Goal: Information Seeking & Learning: Find specific fact

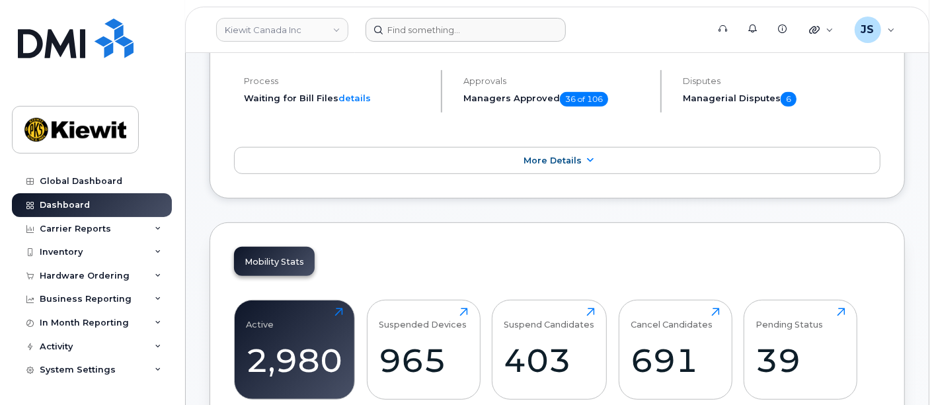
scroll to position [147, 0]
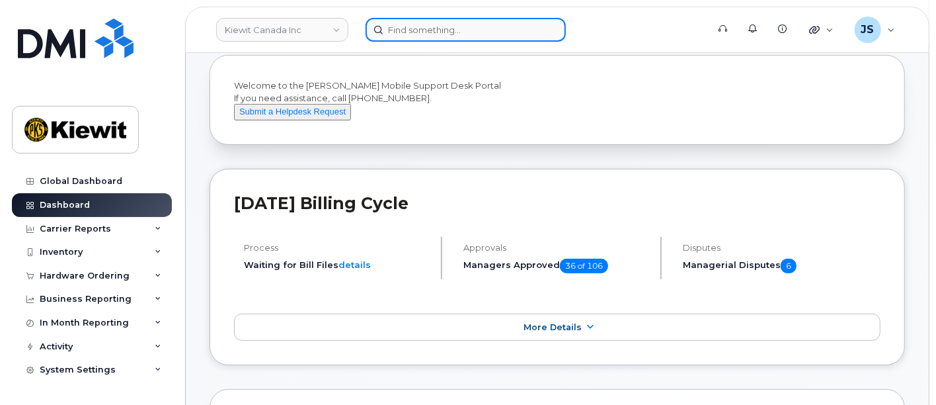
click at [442, 36] on input at bounding box center [466, 30] width 200 height 24
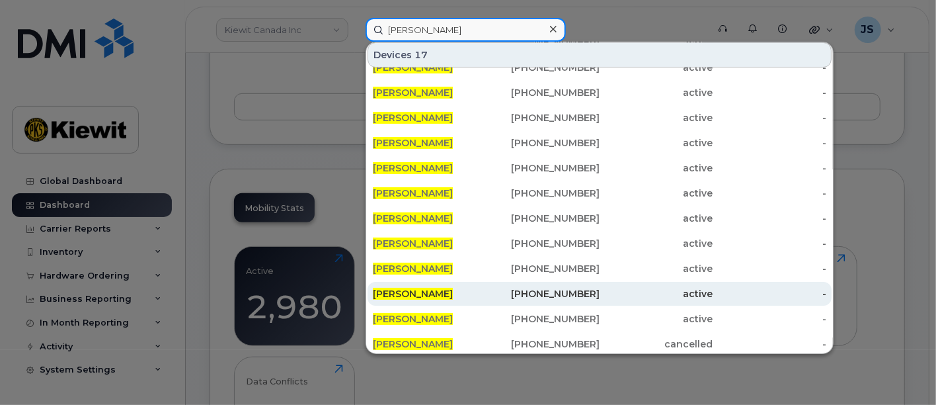
scroll to position [0, 0]
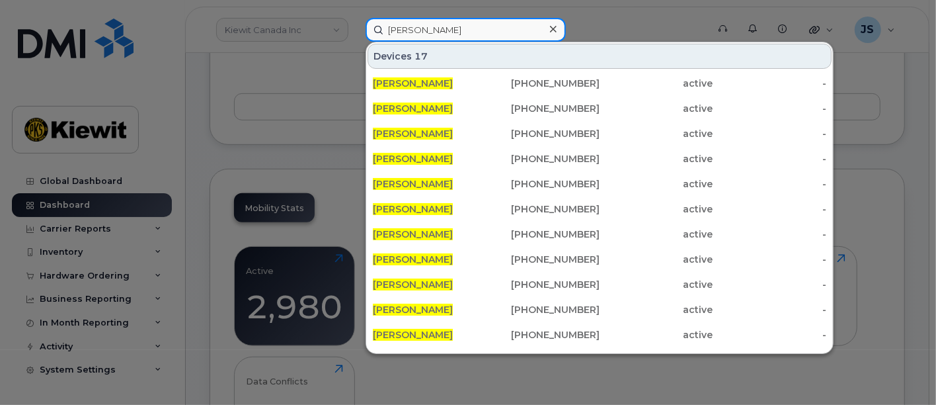
type input "jack bell"
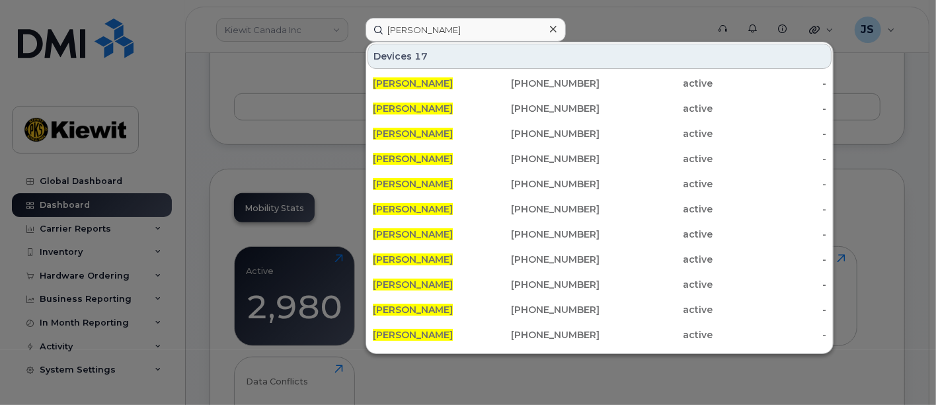
click at [185, 62] on div at bounding box center [468, 202] width 936 height 405
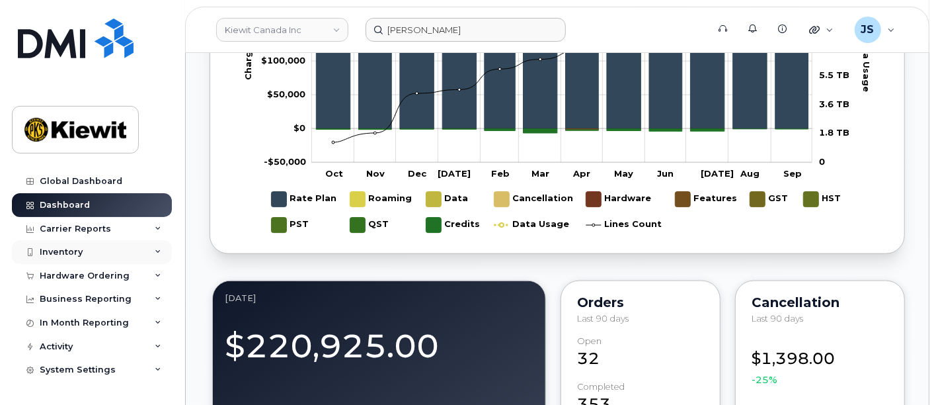
scroll to position [955, 0]
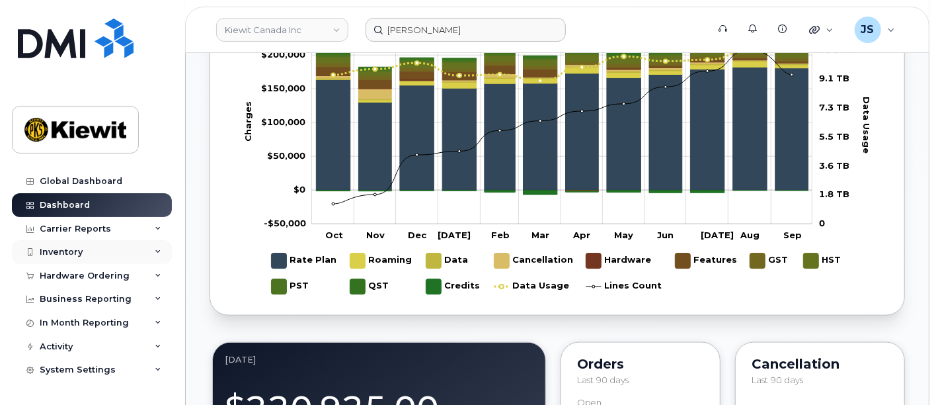
click at [61, 251] on div "Inventory" at bounding box center [61, 252] width 43 height 11
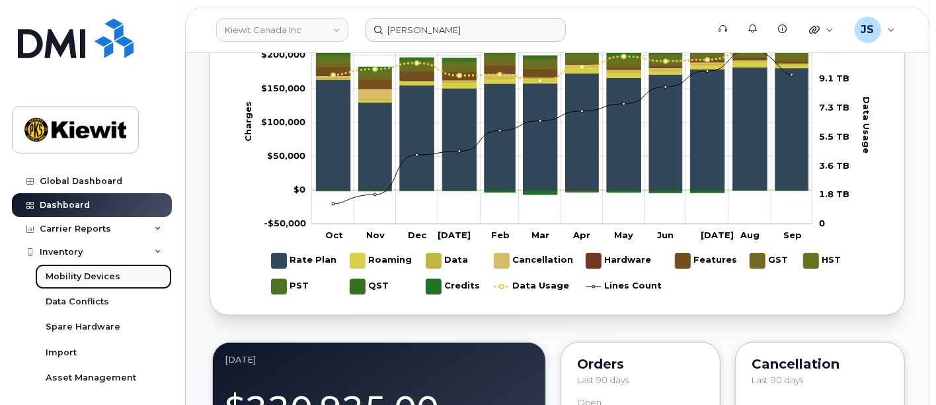
click at [103, 274] on div "Mobility Devices" at bounding box center [83, 276] width 75 height 12
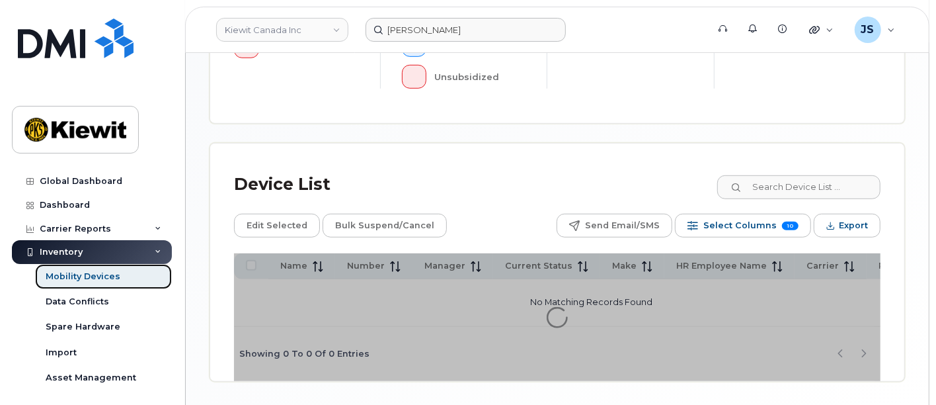
scroll to position [514, 0]
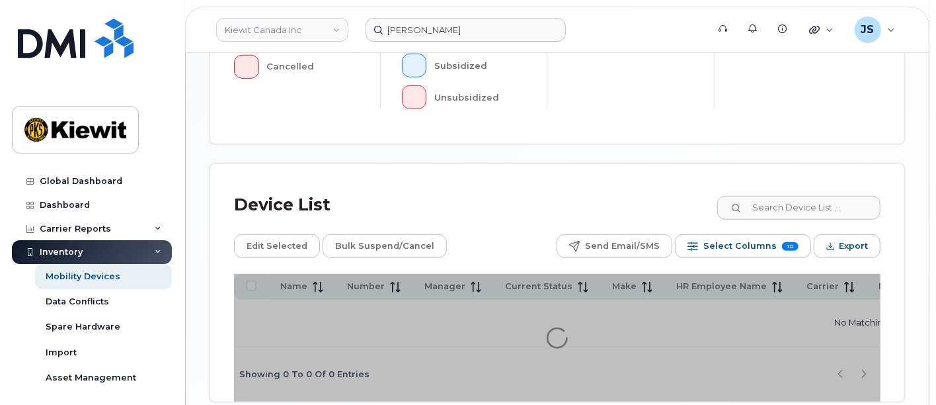
click at [804, 188] on div "Device List" at bounding box center [557, 205] width 647 height 34
click at [806, 196] on input at bounding box center [798, 208] width 165 height 24
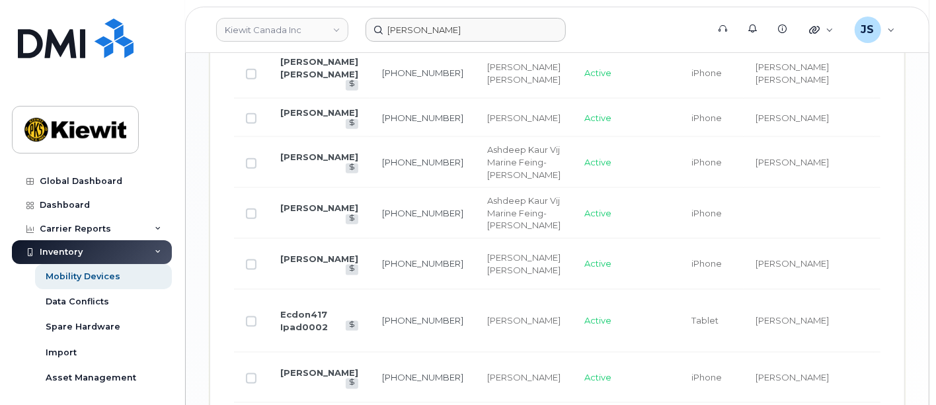
scroll to position [740, 0]
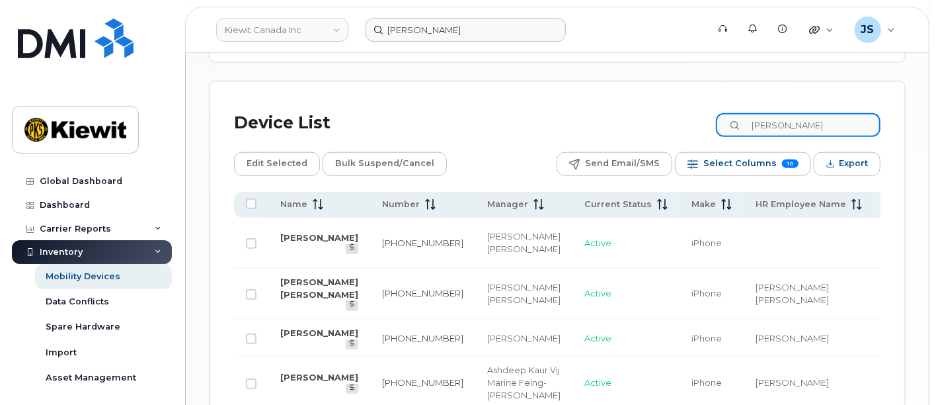
type input "jack bell"
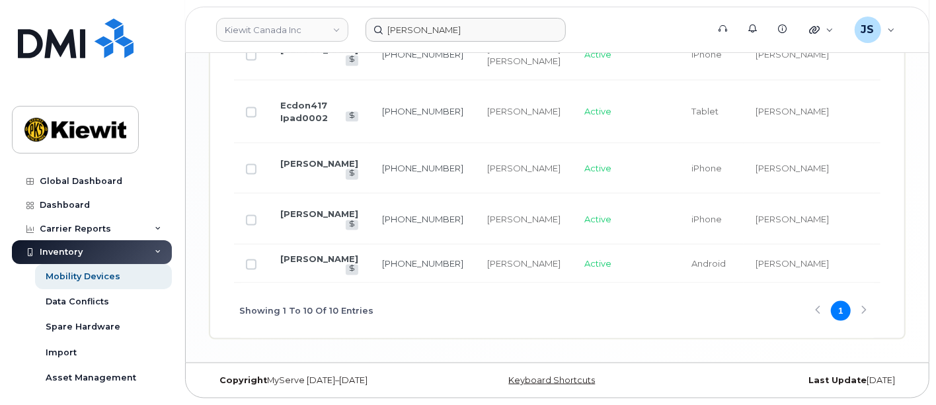
scroll to position [1255, 0]
click at [842, 310] on div "Showing 1 To 10 Of 10 Entries 1" at bounding box center [557, 310] width 647 height 55
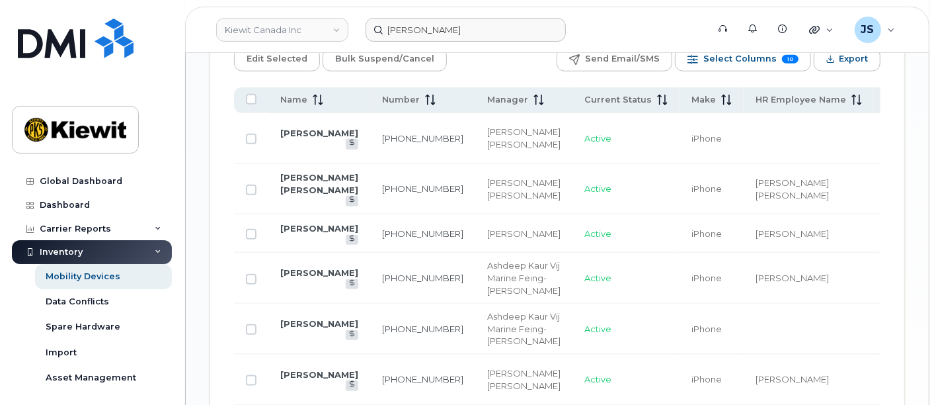
scroll to position [813, 0]
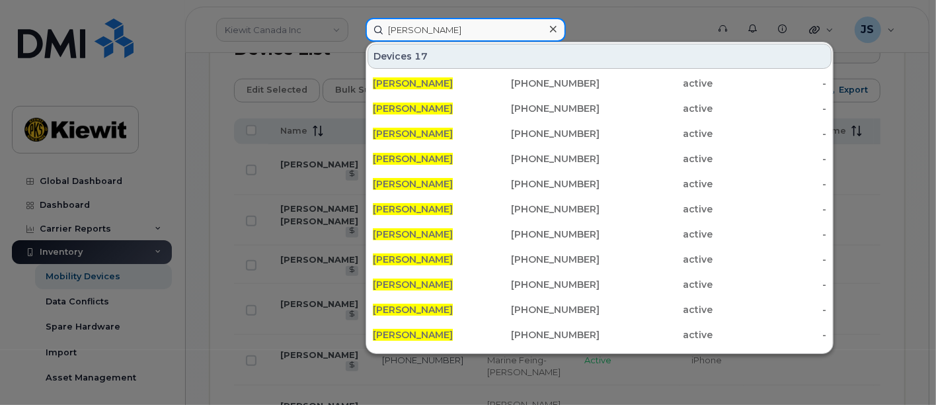
click at [464, 32] on input "jack bell" at bounding box center [466, 30] width 200 height 24
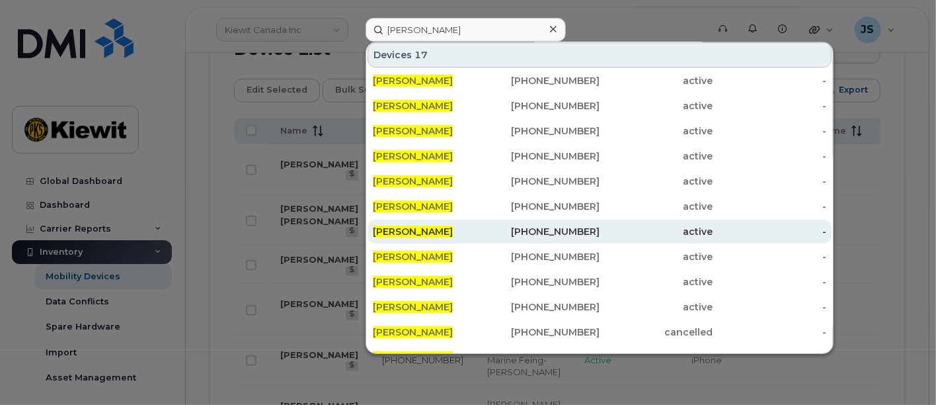
scroll to position [73, 0]
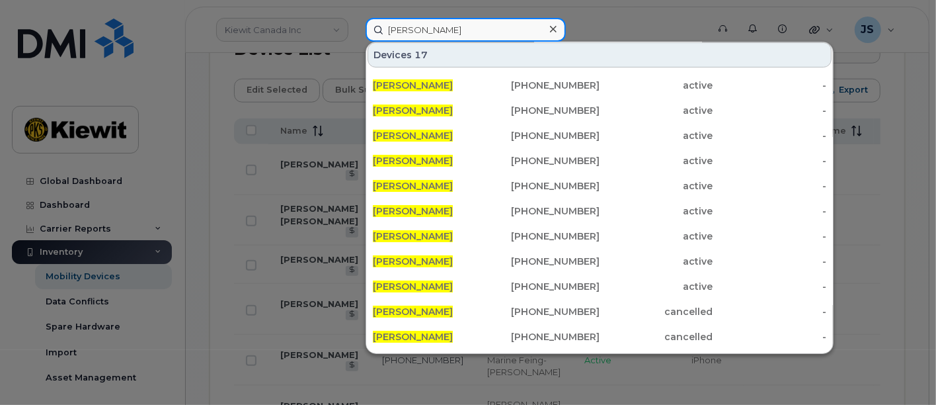
drag, startPoint x: 476, startPoint y: 27, endPoint x: 336, endPoint y: 34, distance: 140.4
click at [355, 34] on div "jack bell Devices 17 JACK BELL 913-398-1757 active - JACK BELL 785-991-1872 act…" at bounding box center [532, 30] width 354 height 24
paste input "00450121"
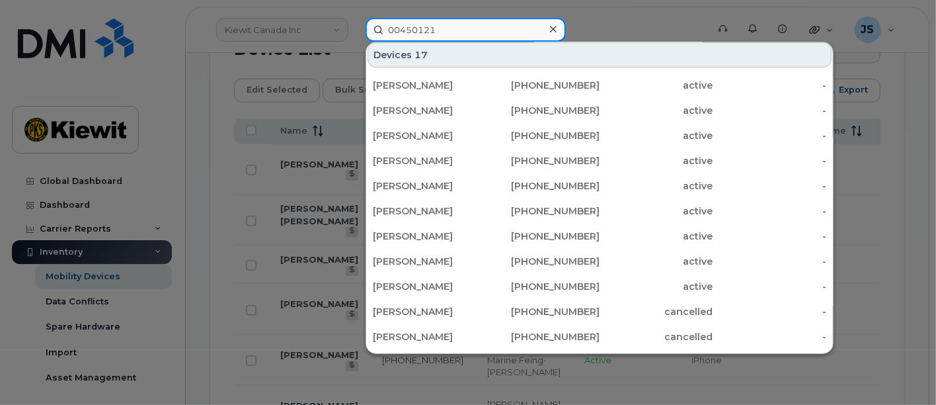
scroll to position [0, 0]
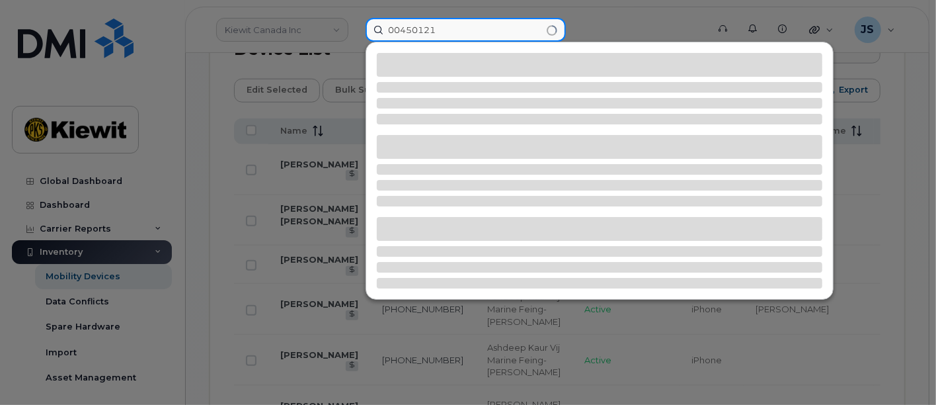
drag, startPoint x: 402, startPoint y: 24, endPoint x: 380, endPoint y: 24, distance: 22.5
click at [380, 24] on input "00450121" at bounding box center [466, 30] width 200 height 24
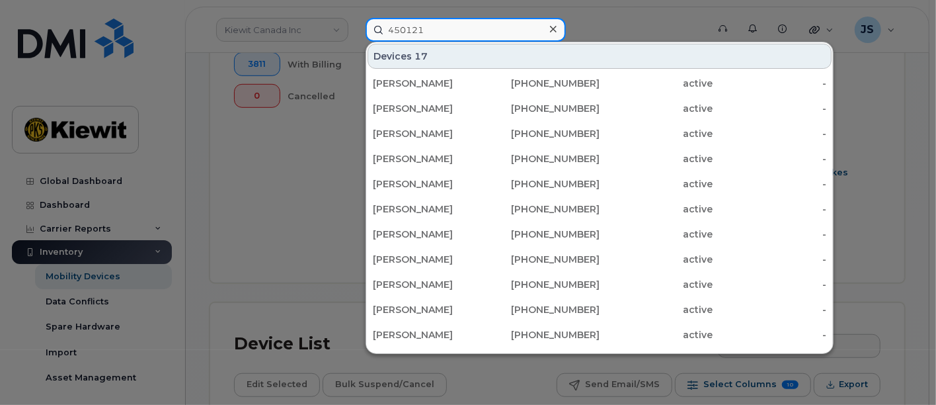
drag, startPoint x: 429, startPoint y: 28, endPoint x: 374, endPoint y: 32, distance: 55.0
click at [374, 32] on input "450121" at bounding box center [466, 30] width 200 height 24
paste input "J472G1XQT3"
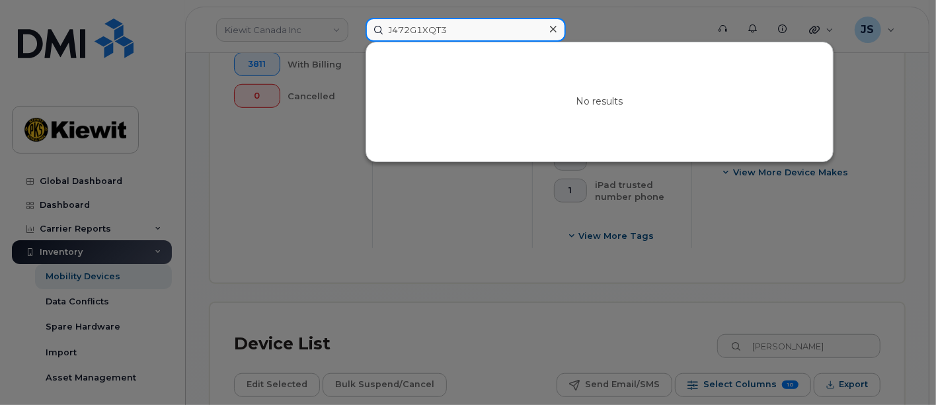
type input "J472G1XQT3"
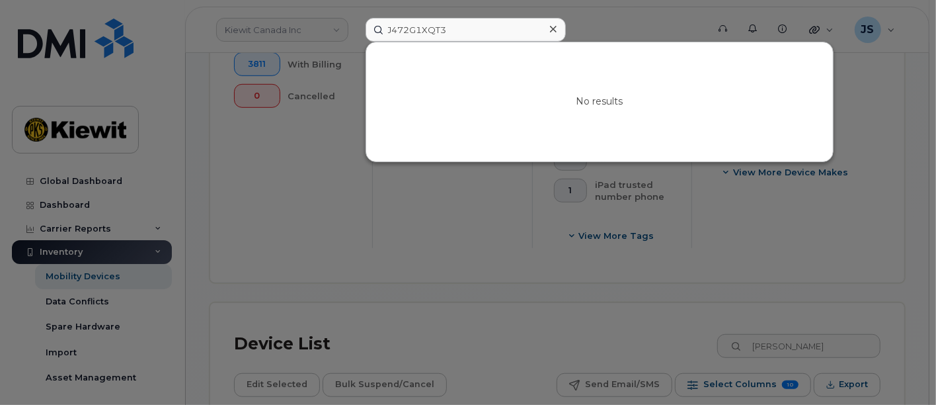
click at [550, 25] on icon at bounding box center [553, 29] width 7 height 11
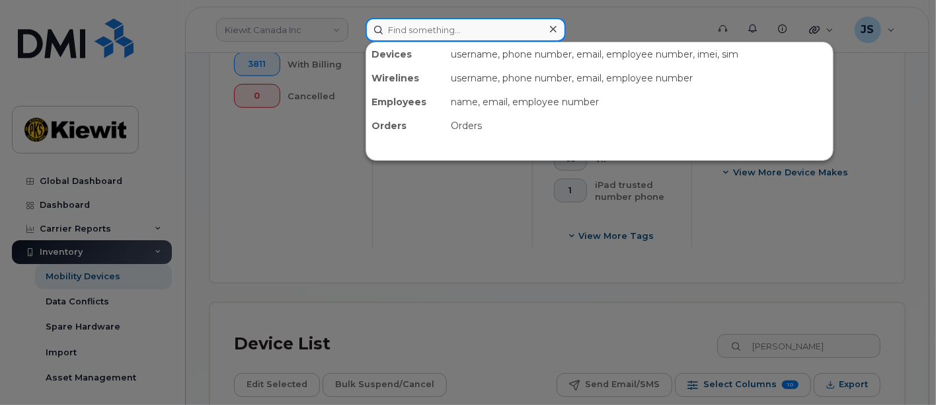
click at [451, 39] on input at bounding box center [466, 30] width 200 height 24
paste input "359695605017684"
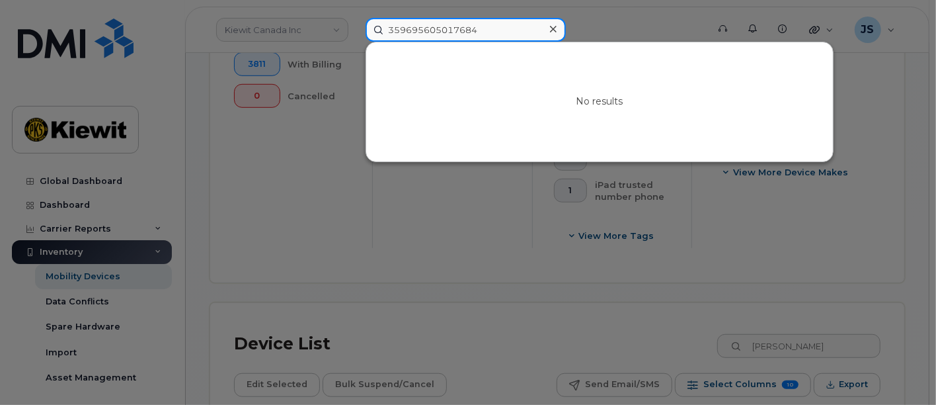
type input "359695605017684"
drag, startPoint x: 490, startPoint y: 29, endPoint x: 390, endPoint y: 28, distance: 100.5
click at [390, 28] on input "359695605017684" at bounding box center [466, 30] width 200 height 24
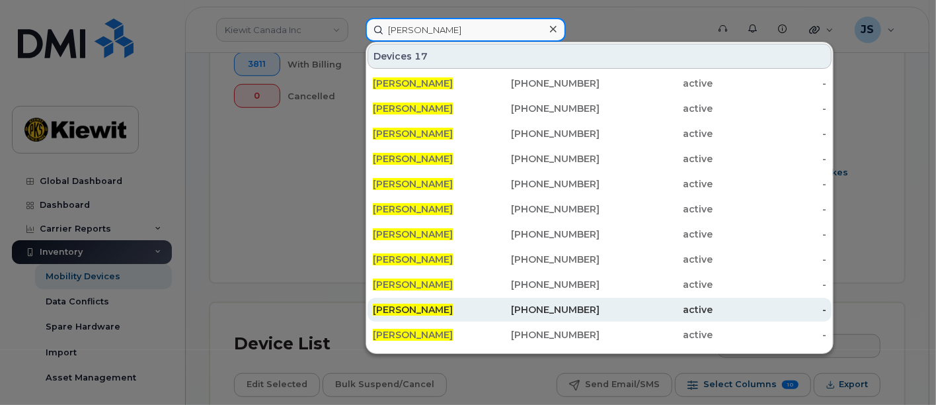
scroll to position [152, 0]
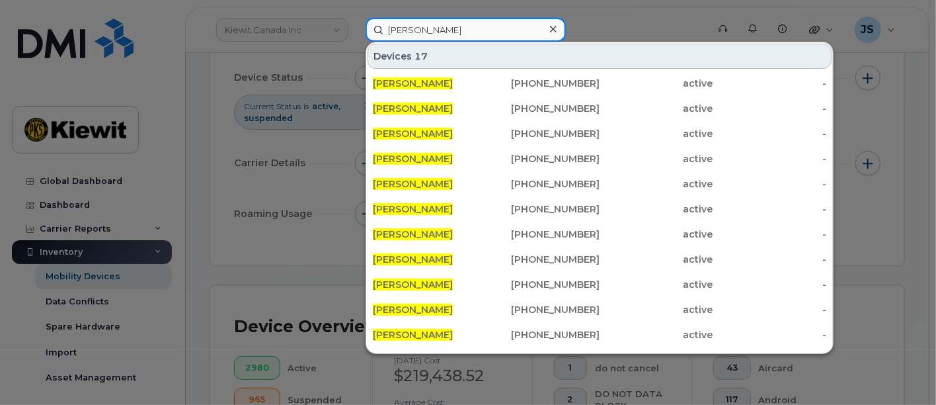
click at [404, 31] on input "jack bell" at bounding box center [466, 30] width 200 height 24
type input "jack bell"
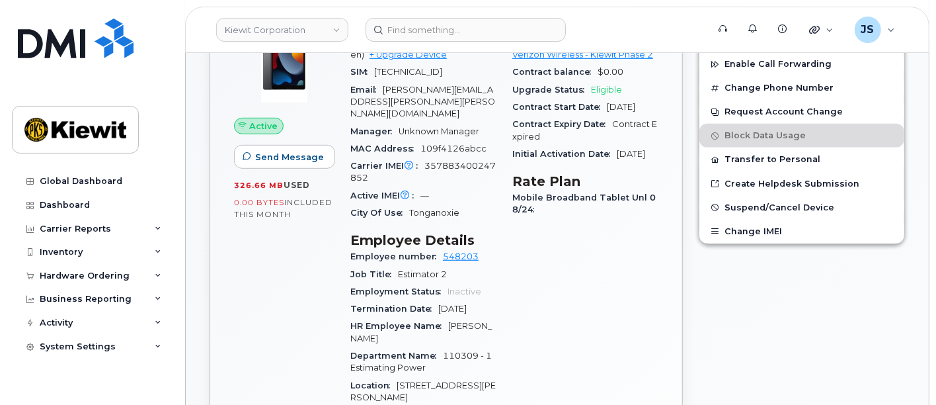
scroll to position [440, 0]
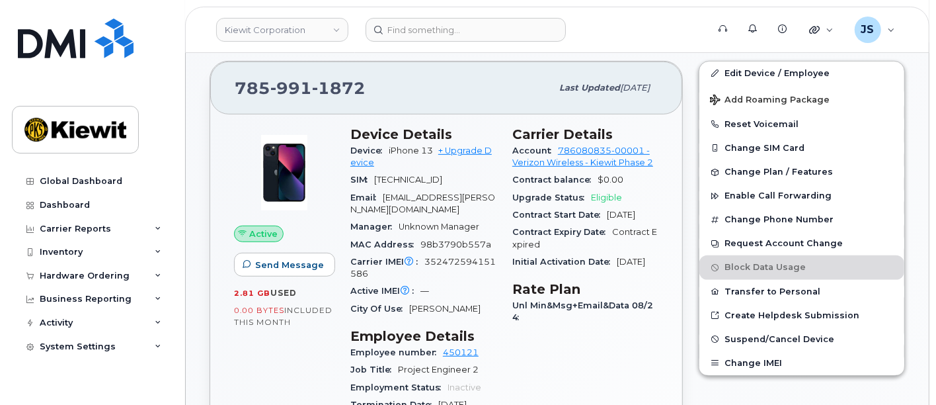
scroll to position [440, 0]
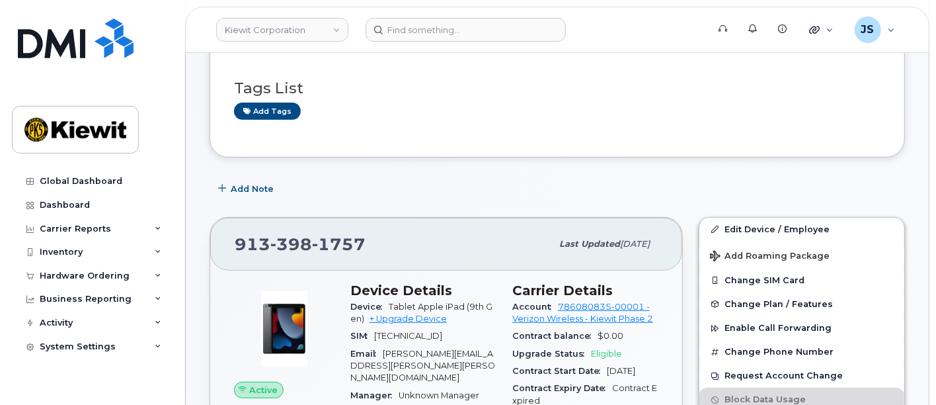
scroll to position [220, 0]
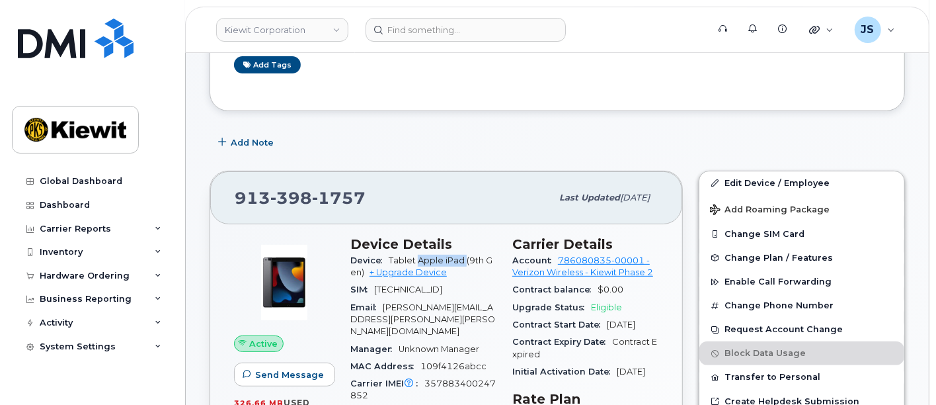
drag, startPoint x: 465, startPoint y: 259, endPoint x: 417, endPoint y: 260, distance: 47.6
click at [417, 260] on span "Tablet Apple iPad (9th Gen)" at bounding box center [422, 266] width 142 height 22
copy span "Apple iPad"
drag, startPoint x: 370, startPoint y: 197, endPoint x: 228, endPoint y: 201, distance: 141.6
click at [228, 201] on div "913 398 1757 Last updated Sep 06, 2025" at bounding box center [446, 197] width 472 height 53
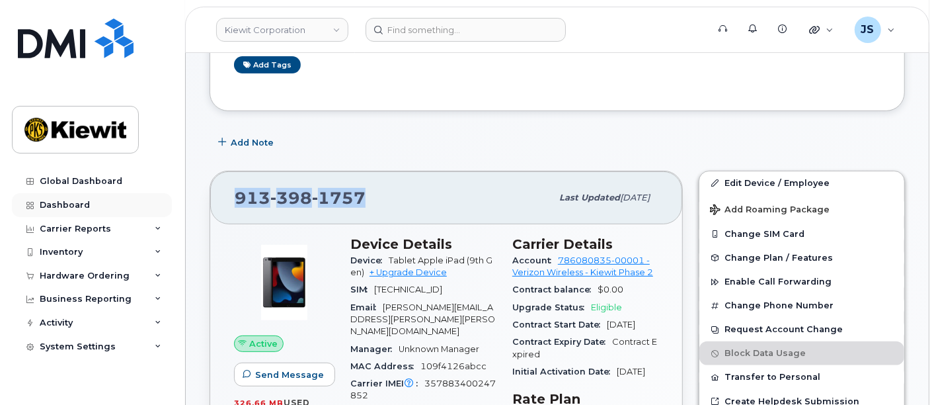
copy span "913 398 1757"
click at [384, 188] on div "913 398 1757" at bounding box center [393, 198] width 317 height 28
drag, startPoint x: 234, startPoint y: 194, endPoint x: 360, endPoint y: 188, distance: 126.5
click at [360, 188] on span "913 398 1757" at bounding box center [300, 198] width 131 height 20
copy span "913 398 1757"
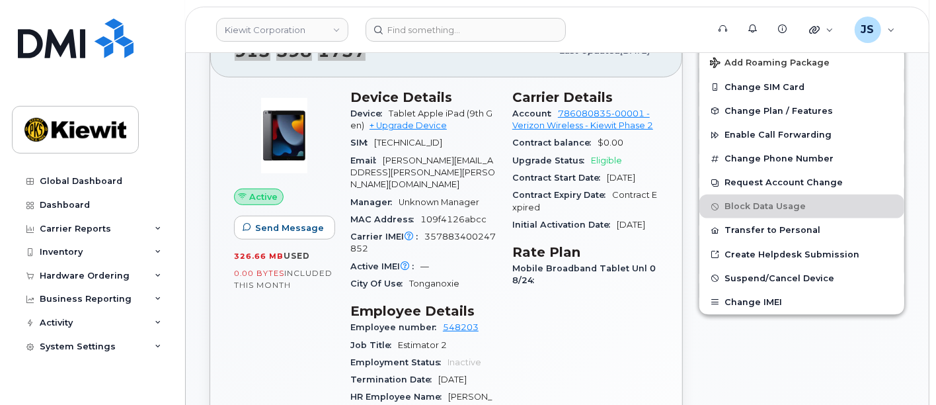
scroll to position [514, 0]
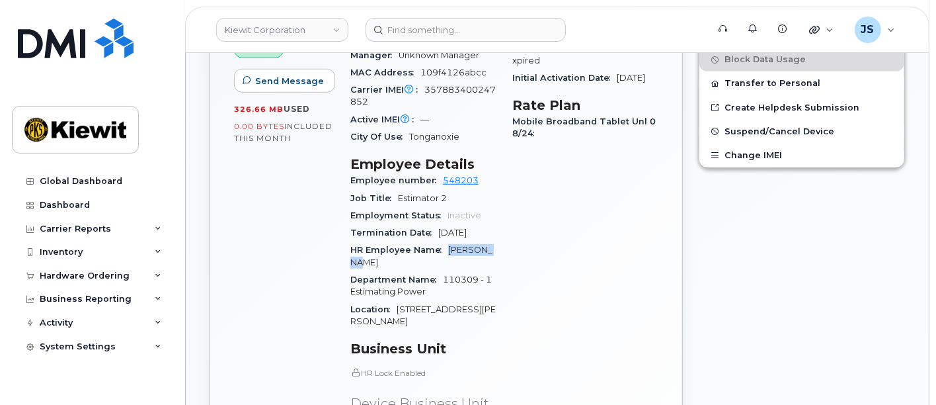
drag, startPoint x: 493, startPoint y: 238, endPoint x: 448, endPoint y: 238, distance: 45.0
click at [448, 245] on span "Nick Walsh" at bounding box center [422, 256] width 142 height 22
copy span "Nick Walsh"
drag, startPoint x: 468, startPoint y: 167, endPoint x: 454, endPoint y: 184, distance: 22.1
click at [454, 190] on div "Job Title Estimator 2" at bounding box center [424, 198] width 146 height 17
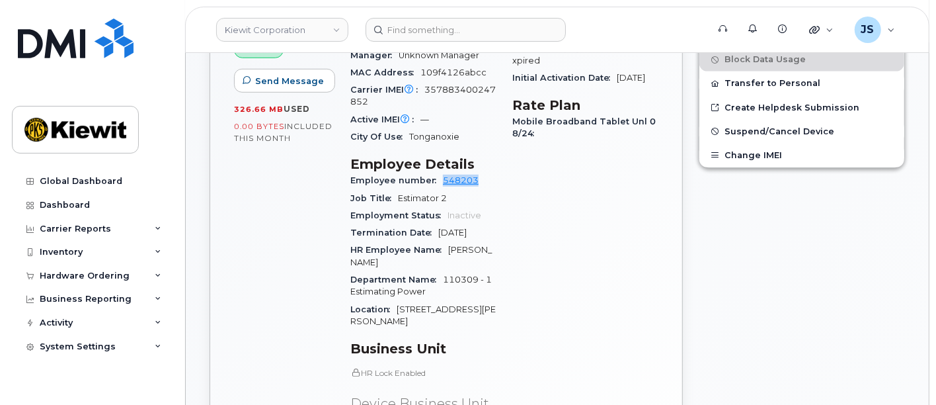
drag, startPoint x: 481, startPoint y: 167, endPoint x: 442, endPoint y: 170, distance: 39.2
click at [442, 172] on div "Employee number 548203" at bounding box center [424, 180] width 146 height 17
copy link "548203"
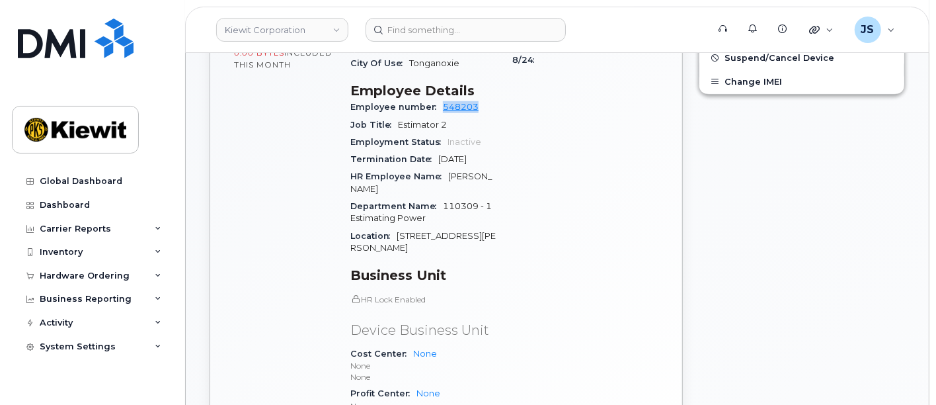
scroll to position [294, 0]
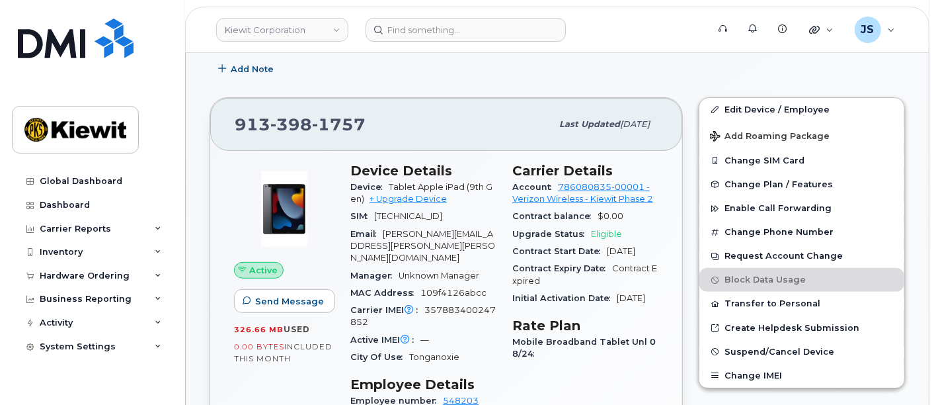
click at [482, 62] on div "Add Note" at bounding box center [558, 70] width 696 height 24
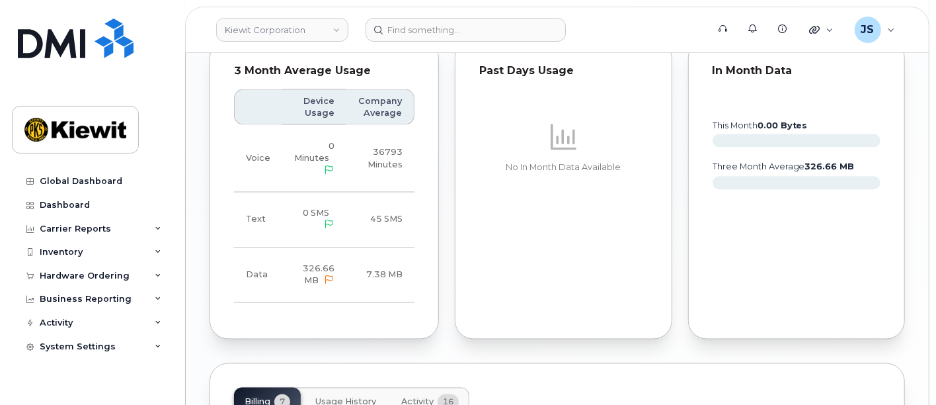
scroll to position [1396, 0]
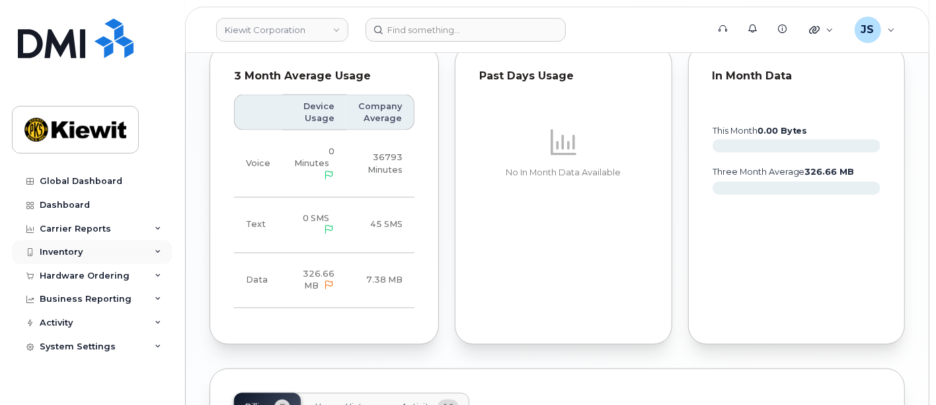
click at [63, 248] on div "Inventory" at bounding box center [61, 252] width 43 height 11
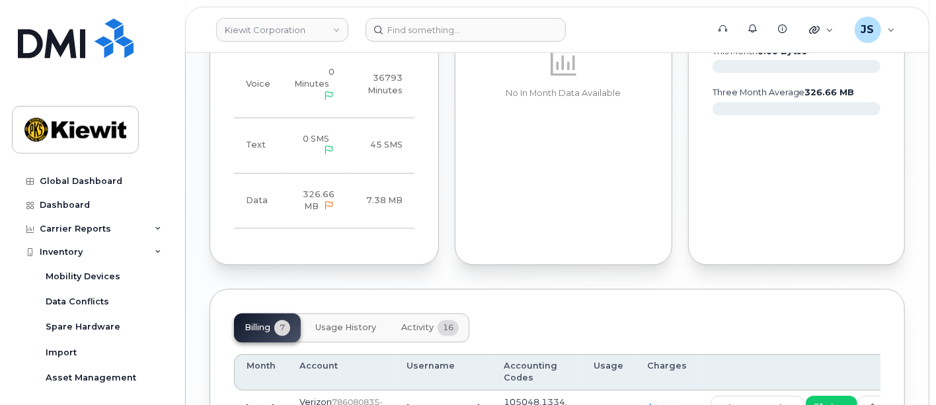
scroll to position [1543, 0]
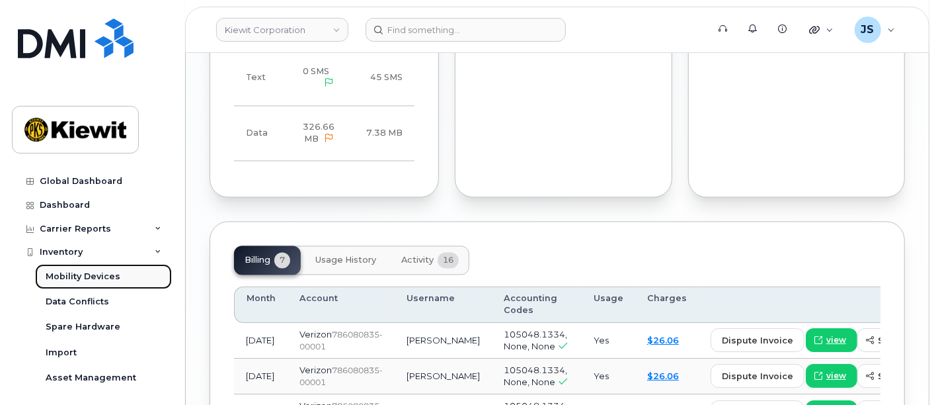
click at [84, 277] on div "Mobility Devices" at bounding box center [83, 276] width 75 height 12
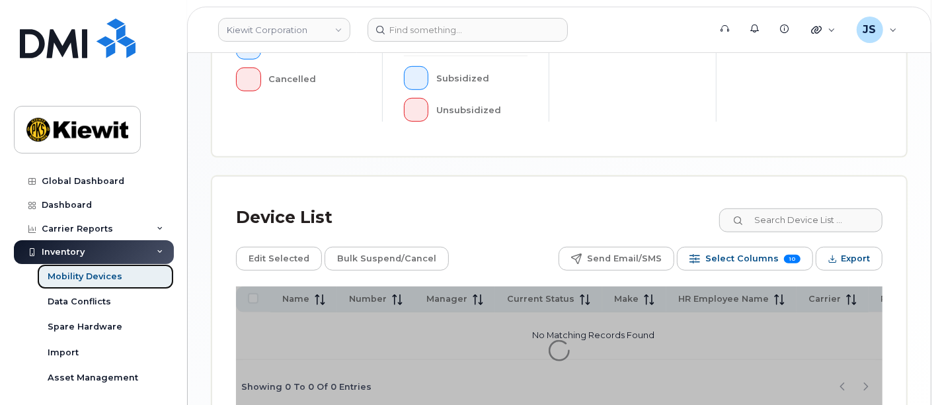
scroll to position [580, 0]
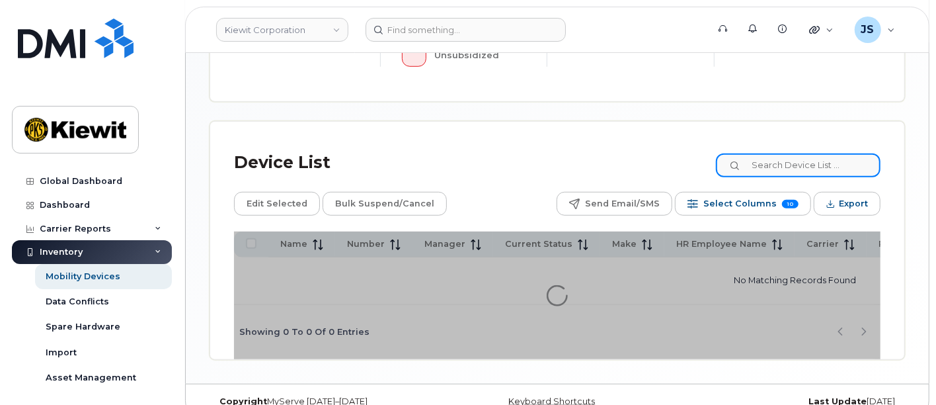
click at [784, 153] on input at bounding box center [798, 165] width 165 height 24
paste input "359695605017684"
type input "359695605017684"
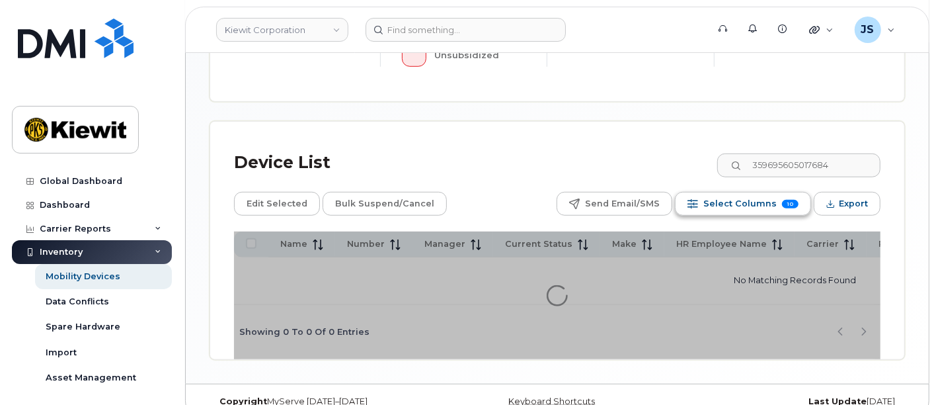
click at [755, 194] on span "Select Columns" at bounding box center [740, 204] width 73 height 20
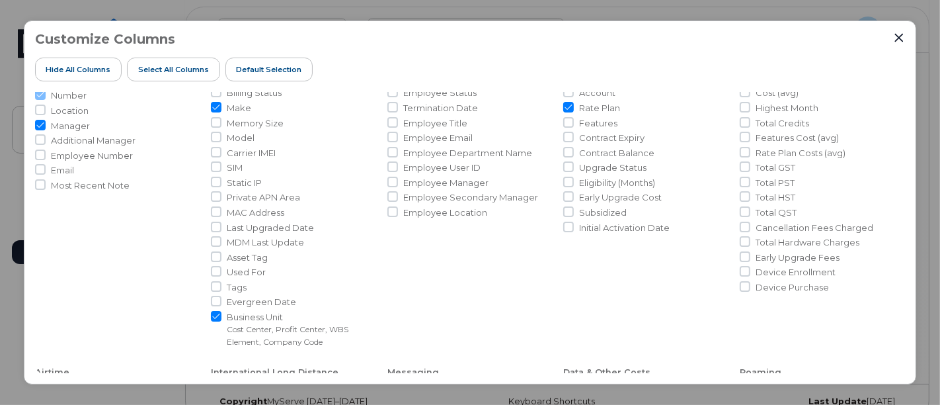
scroll to position [220, 0]
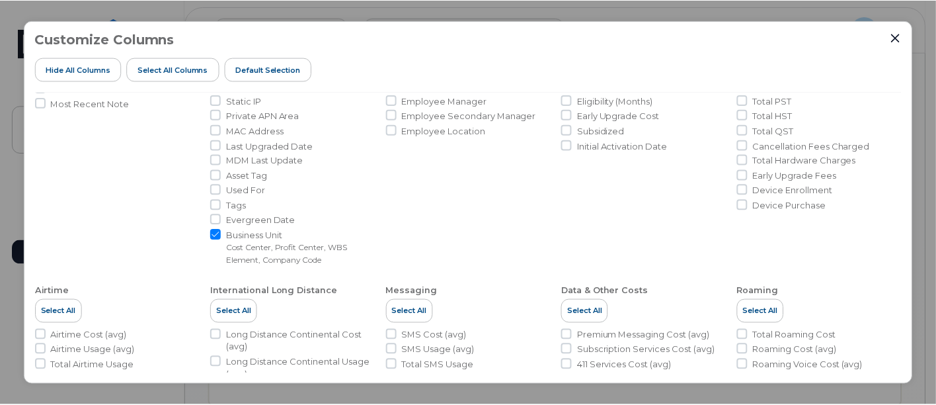
scroll to position [220, 0]
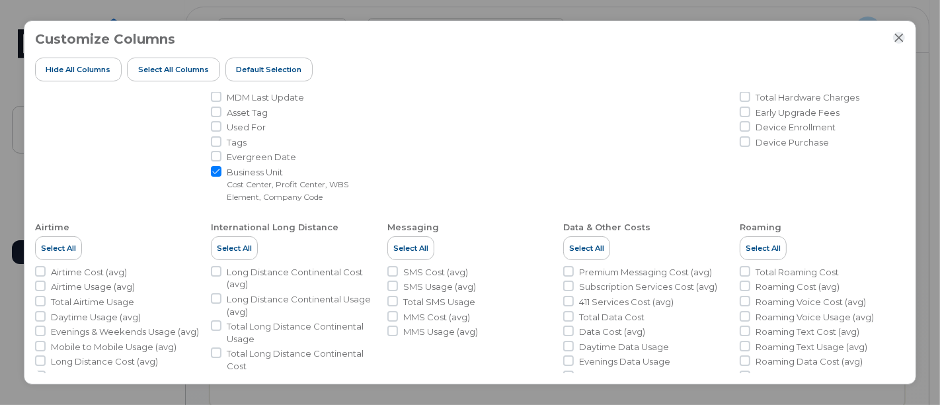
click at [897, 40] on icon "Close" at bounding box center [899, 37] width 11 height 11
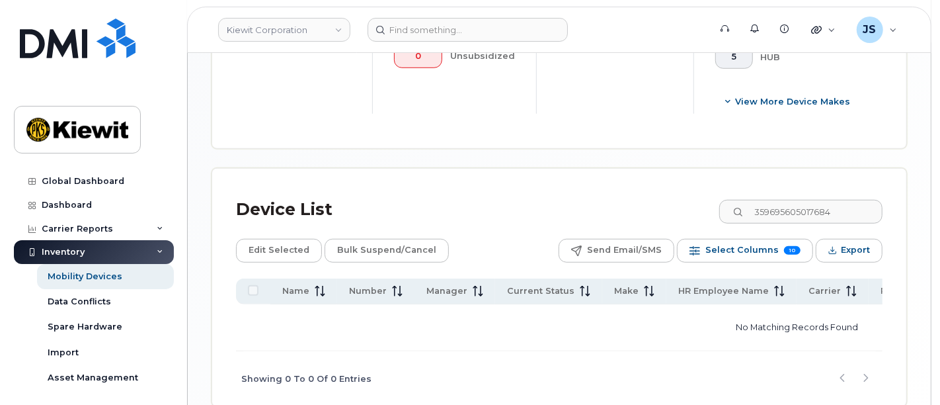
scroll to position [660, 0]
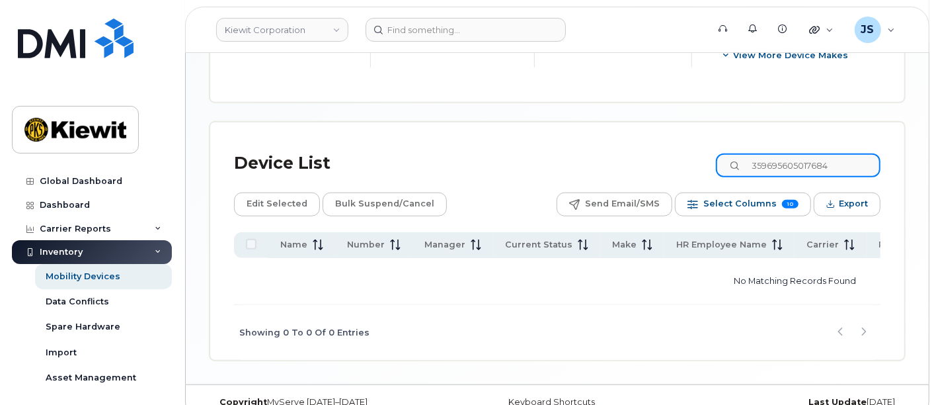
drag, startPoint x: 850, startPoint y: 139, endPoint x: 649, endPoint y: 138, distance: 201.0
click at [649, 146] on div "Device List 359695605017684" at bounding box center [557, 163] width 647 height 34
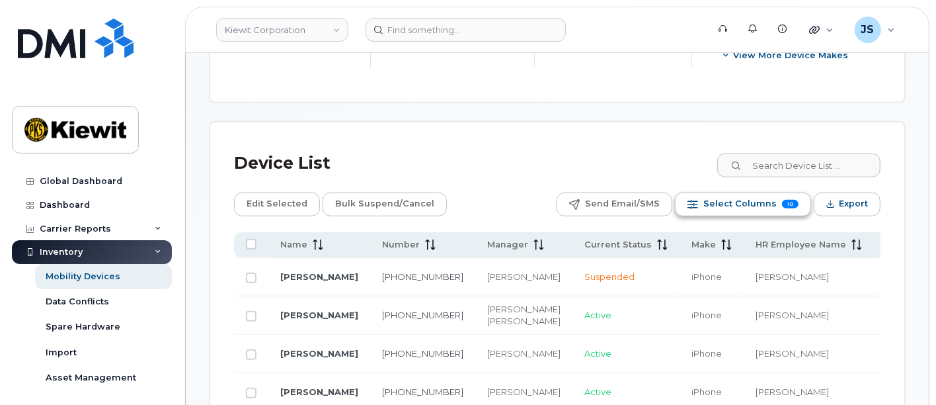
click at [720, 194] on span "Select Columns" at bounding box center [740, 204] width 73 height 20
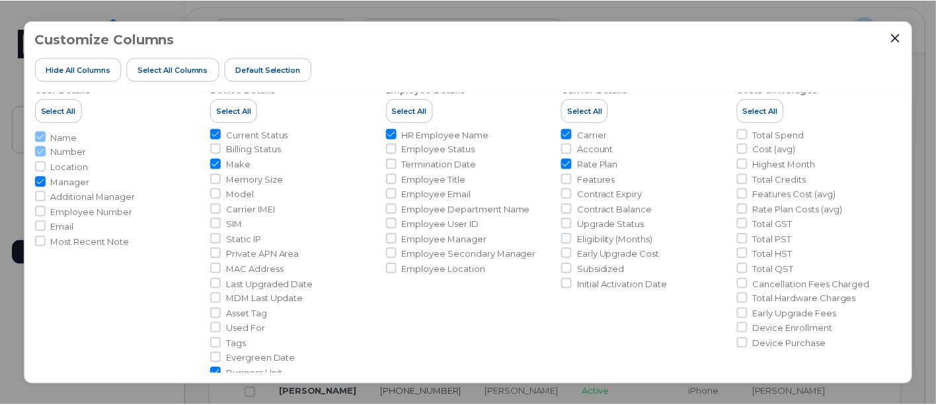
scroll to position [73, 0]
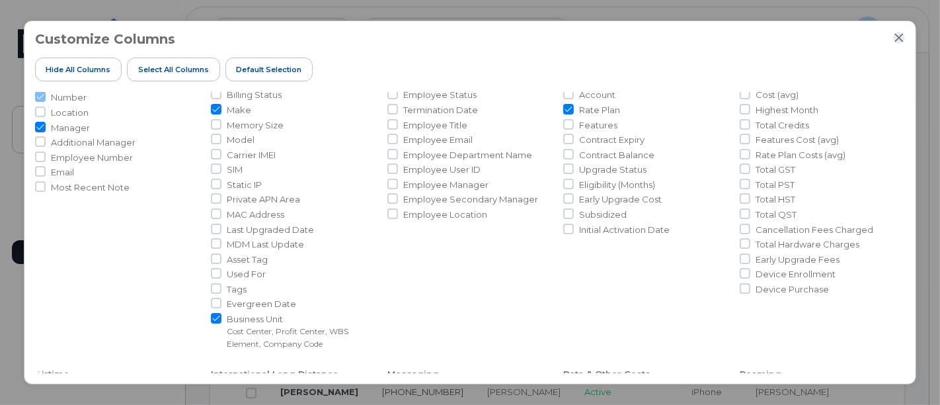
click at [895, 36] on icon "Close" at bounding box center [899, 37] width 11 height 11
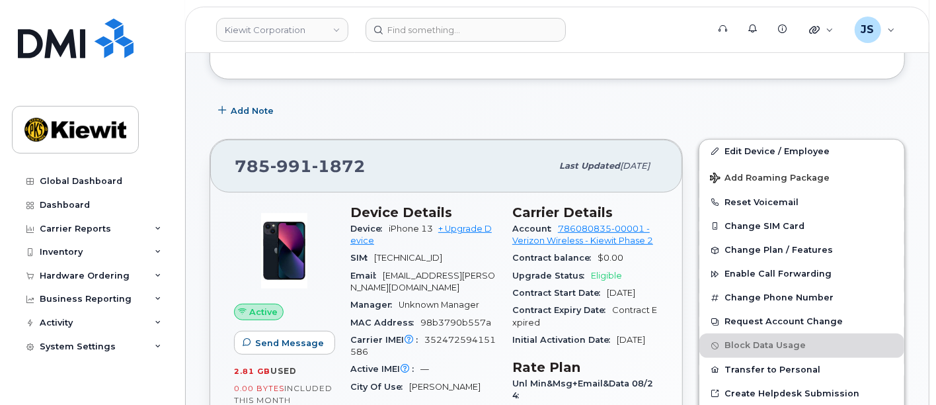
scroll to position [367, 0]
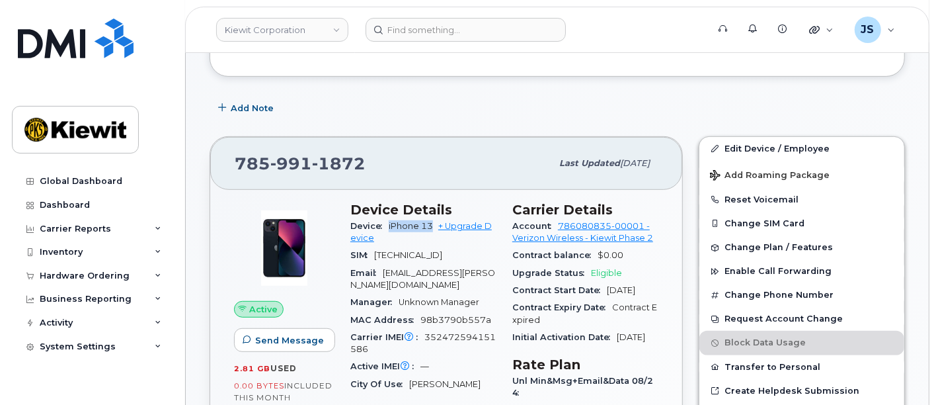
drag, startPoint x: 434, startPoint y: 220, endPoint x: 388, endPoint y: 220, distance: 46.3
click at [388, 220] on div "Device iPhone 13 + Upgrade Device" at bounding box center [424, 233] width 146 height 30
copy span "iPhone 13"
drag, startPoint x: 345, startPoint y: 167, endPoint x: 233, endPoint y: 166, distance: 111.8
click at [233, 166] on div "785 991 1872 Last updated Sep 06, 2025" at bounding box center [446, 163] width 472 height 53
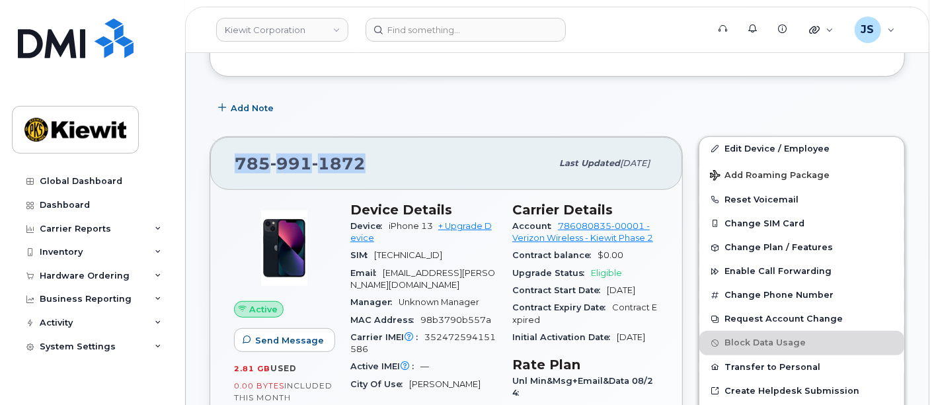
copy span "785 991 1872"
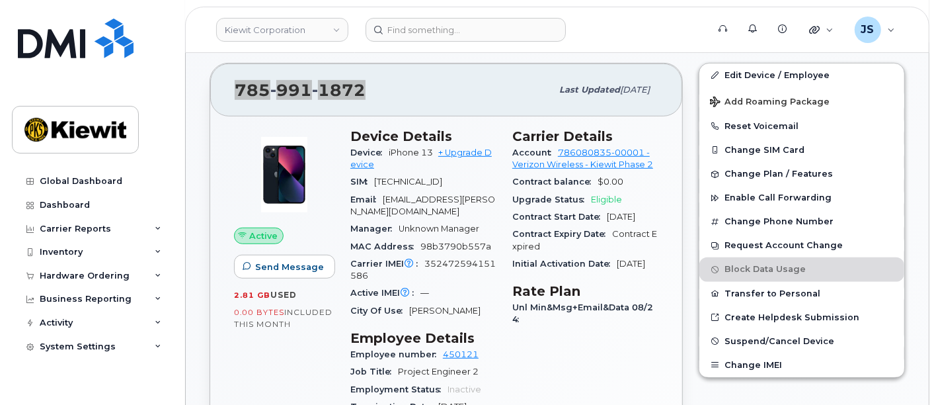
scroll to position [587, 0]
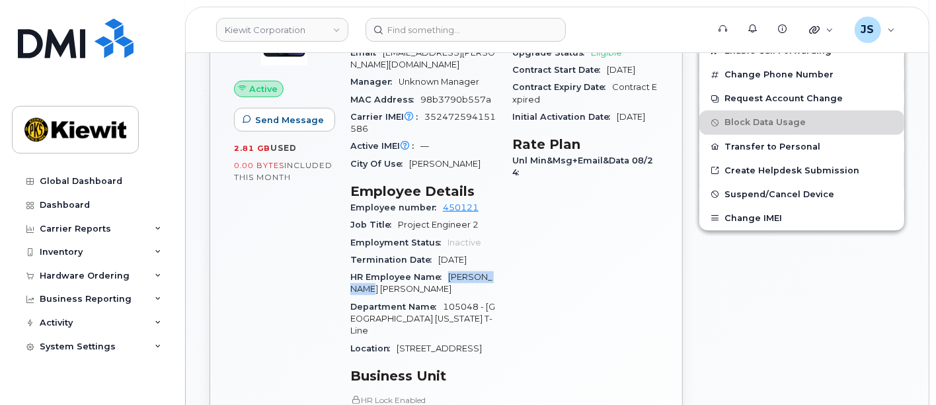
drag, startPoint x: 368, startPoint y: 274, endPoint x: 441, endPoint y: 259, distance: 74.8
click at [441, 269] on div "HR Employee Name Jackson Bell" at bounding box center [424, 284] width 146 height 30
click at [576, 295] on div "Carrier Details Account 786080835-00001 - Verizon Wireless - [PERSON_NAME] Phas…" at bounding box center [586, 279] width 162 height 610
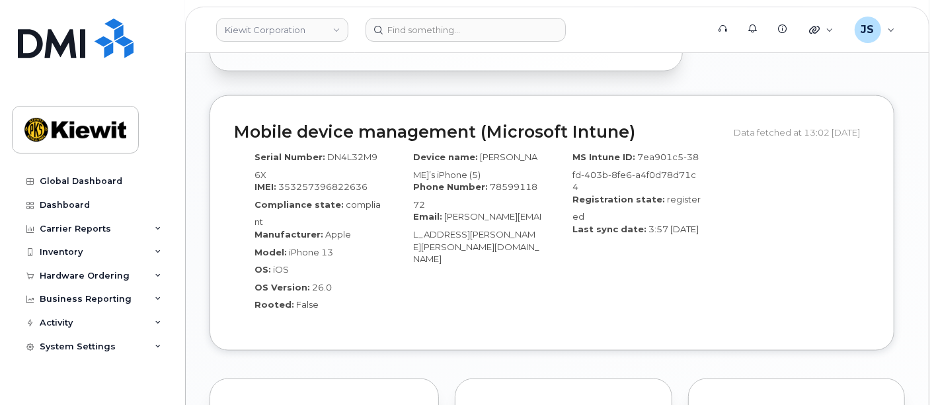
scroll to position [1175, 0]
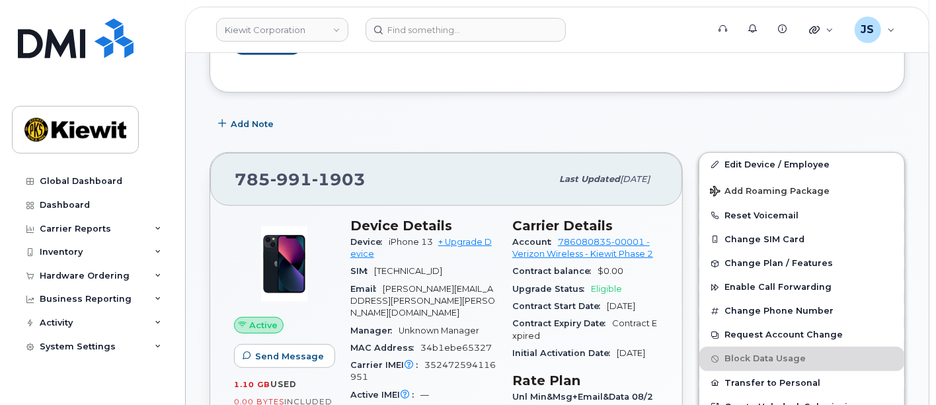
scroll to position [367, 0]
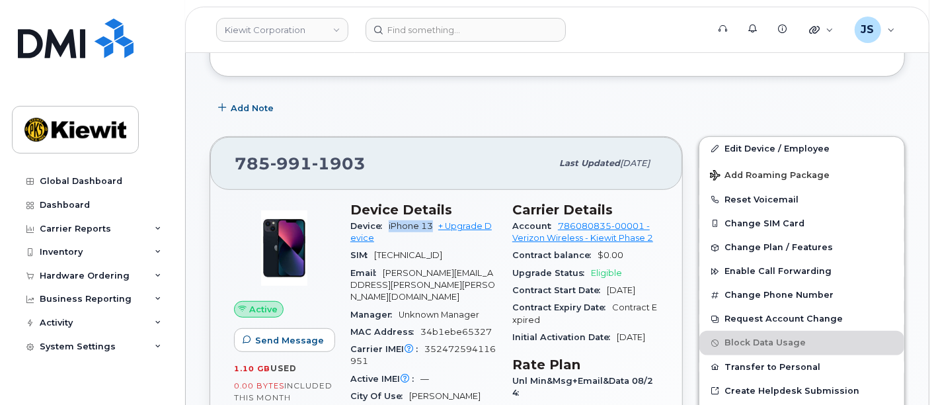
drag, startPoint x: 432, startPoint y: 227, endPoint x: 390, endPoint y: 229, distance: 41.7
click at [390, 229] on div "Device iPhone 13 + Upgrade Device" at bounding box center [424, 233] width 146 height 30
copy span "iPhone 13"
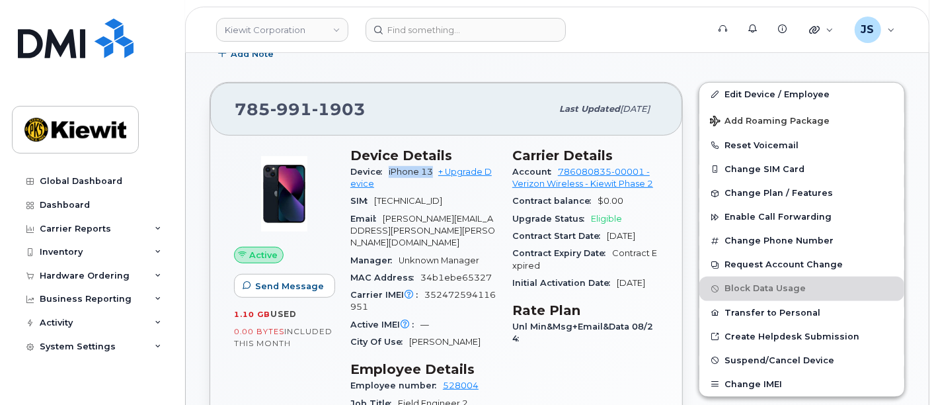
scroll to position [440, 0]
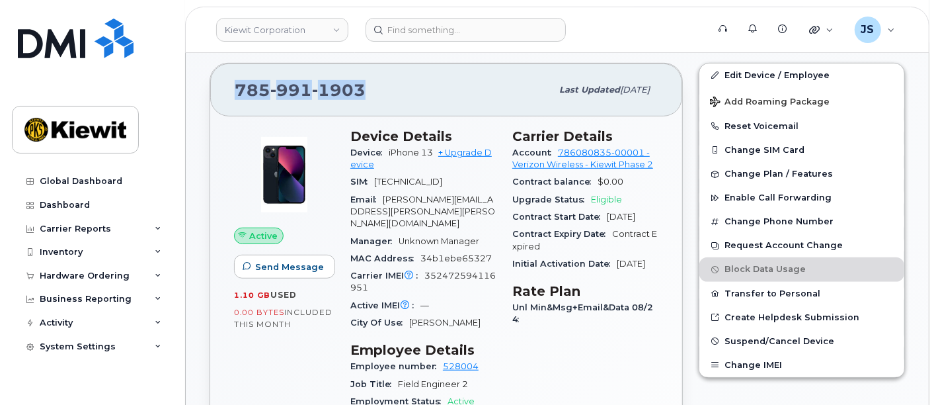
drag, startPoint x: 373, startPoint y: 99, endPoint x: 236, endPoint y: 95, distance: 137.0
click at [236, 95] on div "[PHONE_NUMBER]" at bounding box center [393, 90] width 317 height 28
copy span "[PHONE_NUMBER]"
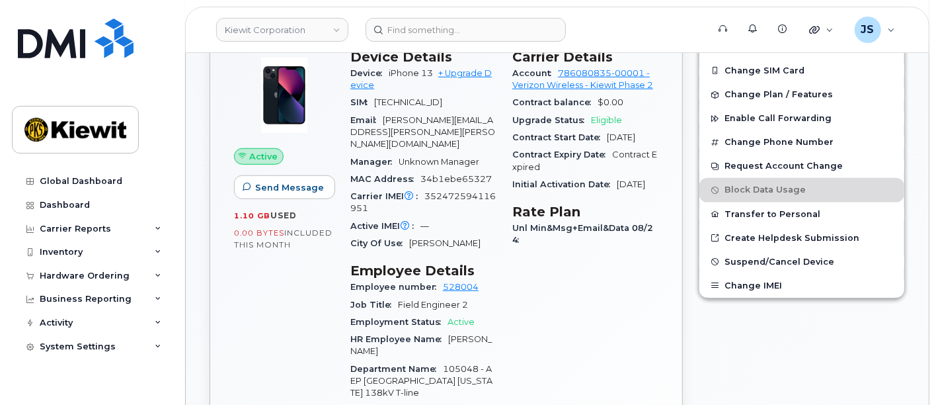
scroll to position [587, 0]
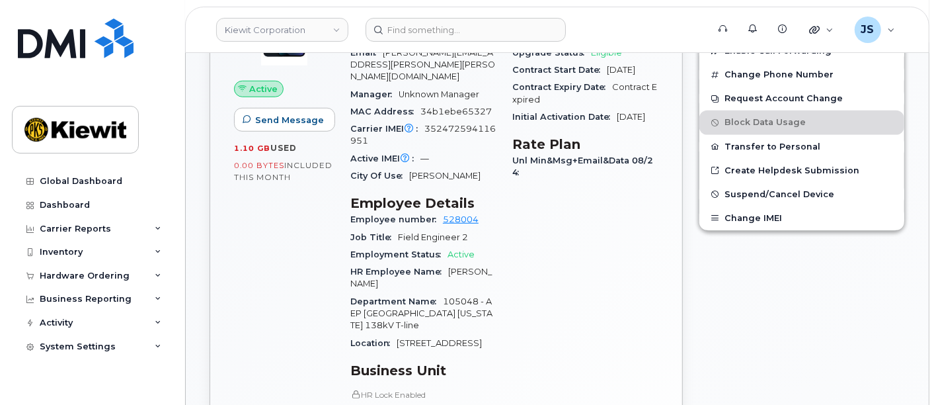
drag, startPoint x: 373, startPoint y: 268, endPoint x: 456, endPoint y: 265, distance: 82.7
click at [456, 265] on div "HR Employee Name [PERSON_NAME]" at bounding box center [424, 278] width 146 height 30
click at [456, 263] on div "HR Employee Name [PERSON_NAME]" at bounding box center [424, 278] width 146 height 30
drag, startPoint x: 447, startPoint y: 260, endPoint x: 468, endPoint y: 268, distance: 22.0
click at [468, 268] on div "HR Employee Name [PERSON_NAME]" at bounding box center [424, 278] width 146 height 30
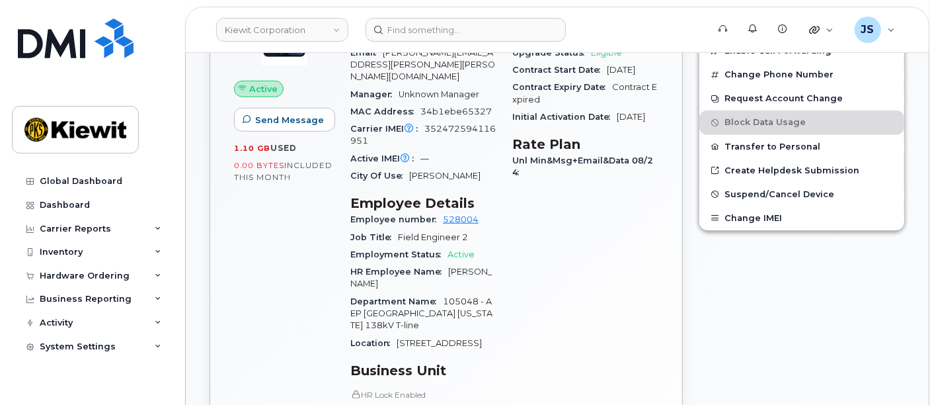
copy span "[PERSON_NAME]"
click at [569, 246] on div "Carrier Details Account 786080835-00001 - Verizon Wireless - [PERSON_NAME] Phas…" at bounding box center [586, 276] width 162 height 605
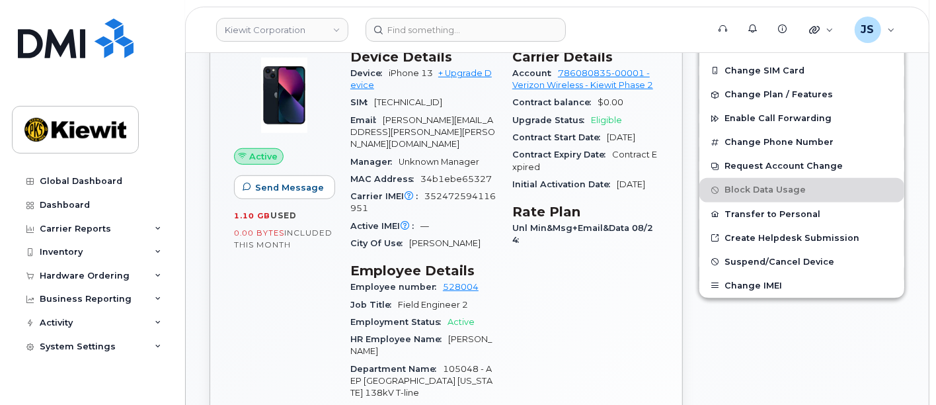
scroll to position [514, 0]
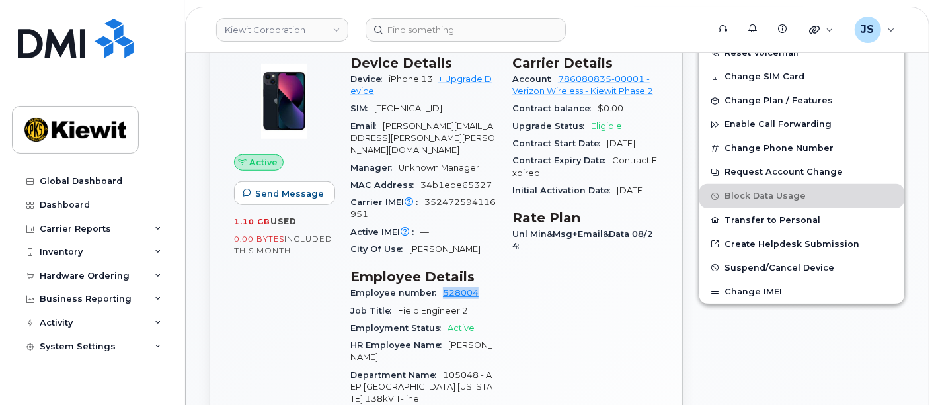
drag, startPoint x: 480, startPoint y: 280, endPoint x: 442, endPoint y: 284, distance: 38.5
click at [442, 284] on div "Employee number 528004" at bounding box center [424, 292] width 146 height 17
copy link "528004"
click at [491, 302] on div "Job Title Field Engineer 2" at bounding box center [424, 310] width 146 height 17
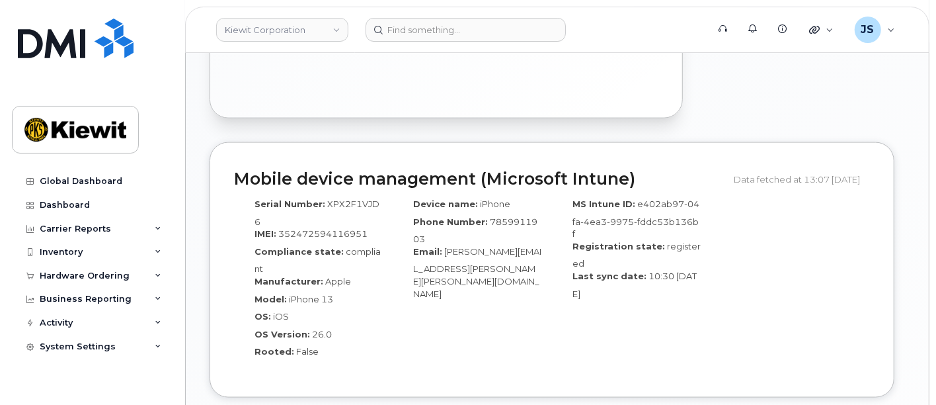
scroll to position [1102, 0]
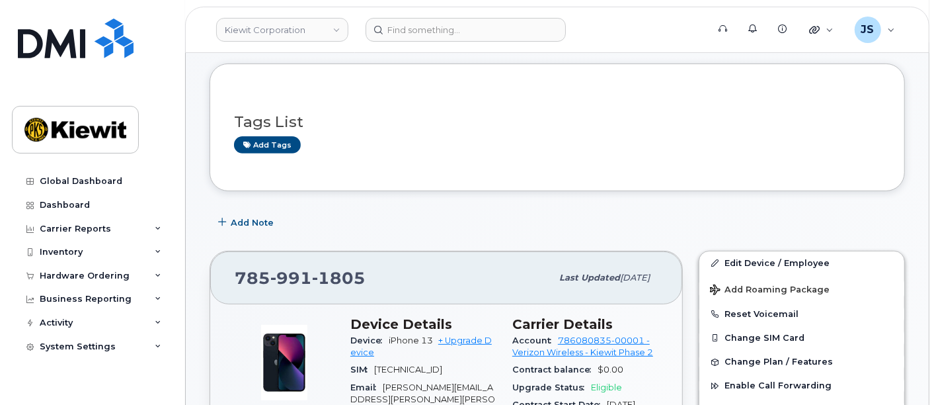
scroll to position [367, 0]
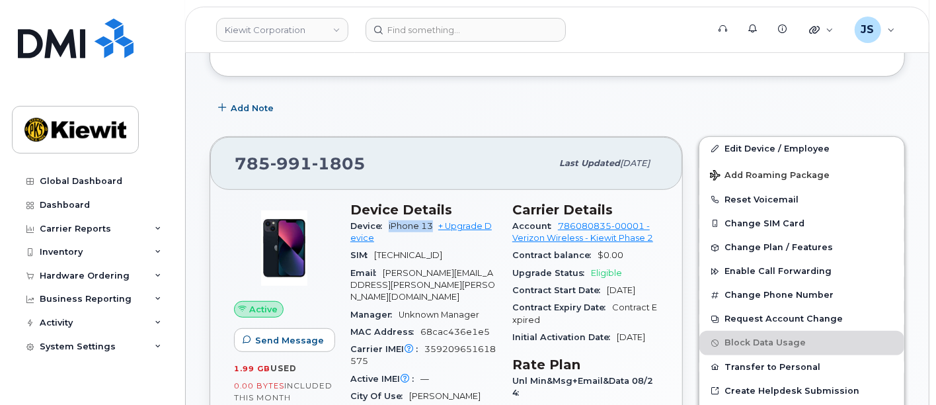
drag, startPoint x: 433, startPoint y: 224, endPoint x: 378, endPoint y: 220, distance: 54.3
click at [378, 220] on div "Device iPhone 13 + Upgrade Device" at bounding box center [424, 233] width 146 height 30
click at [408, 226] on span "iPhone 13" at bounding box center [411, 226] width 44 height 10
drag, startPoint x: 433, startPoint y: 224, endPoint x: 390, endPoint y: 224, distance: 42.3
click at [390, 224] on span "iPhone 13" at bounding box center [411, 226] width 44 height 10
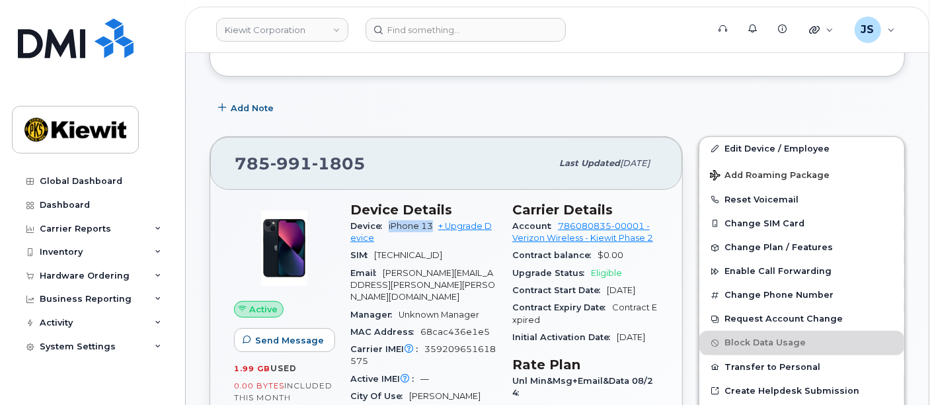
copy span "iPhone 13"
drag, startPoint x: 374, startPoint y: 161, endPoint x: 206, endPoint y: 157, distance: 167.4
copy span "[PHONE_NUMBER]"
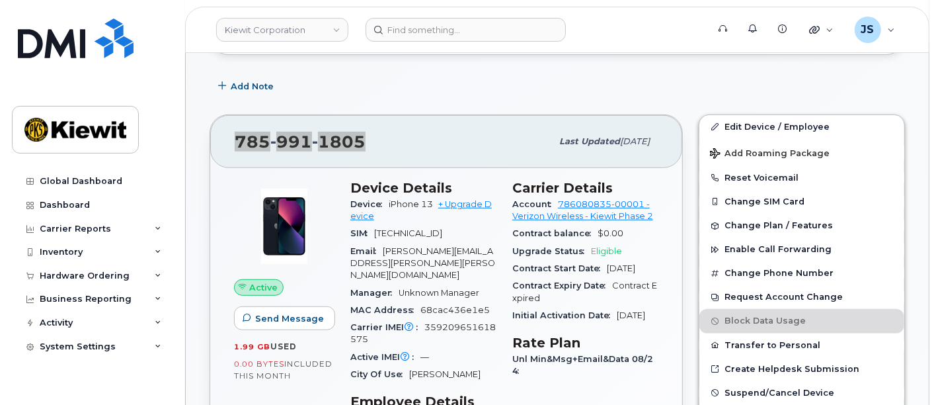
scroll to position [514, 0]
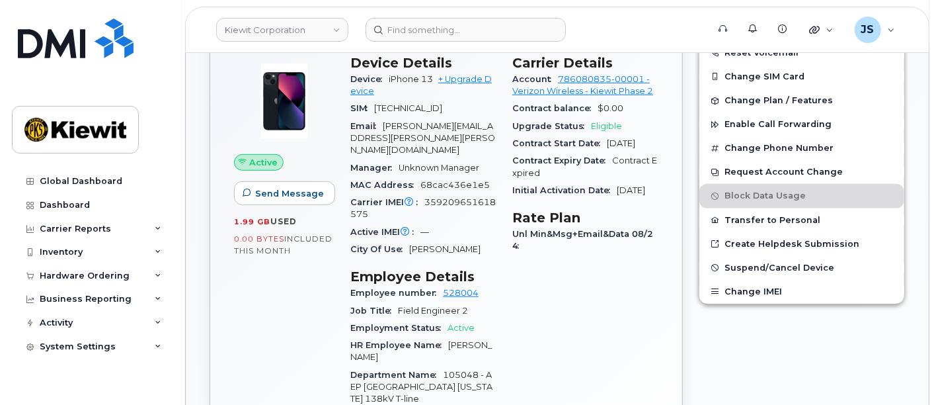
drag, startPoint x: 378, startPoint y: 343, endPoint x: 447, endPoint y: 329, distance: 70.7
click at [447, 337] on div "HR Employee Name [PERSON_NAME]" at bounding box center [424, 352] width 146 height 30
copy span "[PERSON_NAME]"
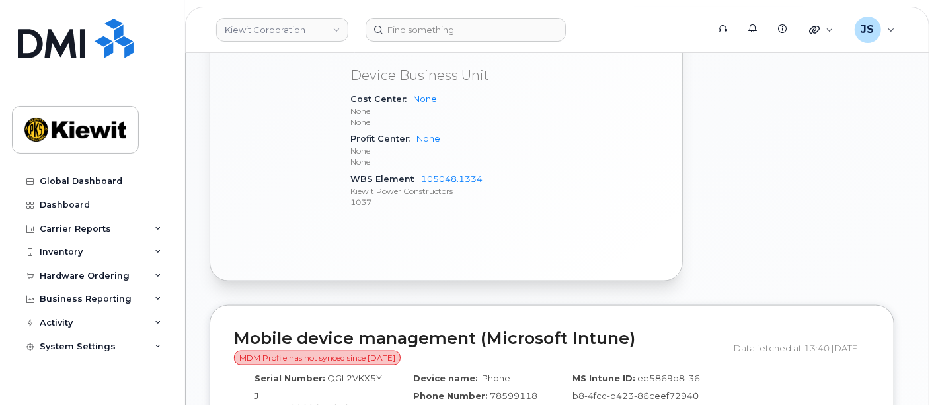
scroll to position [1102, 0]
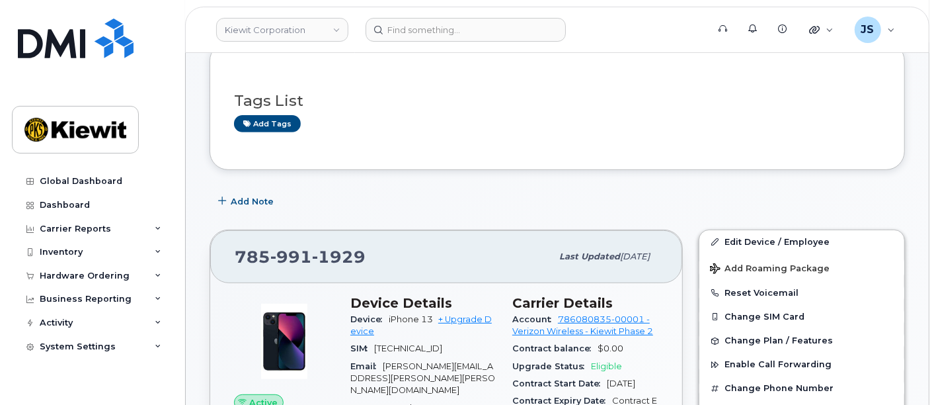
scroll to position [294, 0]
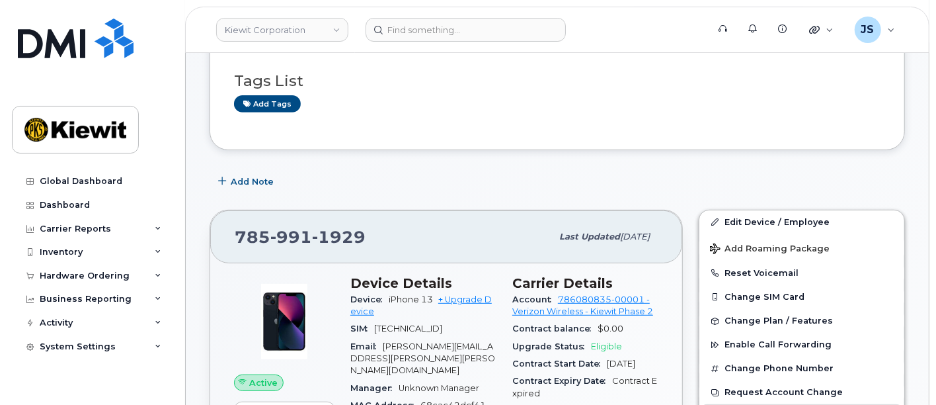
drag, startPoint x: 435, startPoint y: 294, endPoint x: 389, endPoint y: 291, distance: 46.4
click at [389, 291] on div "Device iPhone 13 + Upgrade Device" at bounding box center [424, 306] width 146 height 30
copy span "iPhone 13"
drag, startPoint x: 368, startPoint y: 231, endPoint x: 202, endPoint y: 230, distance: 165.3
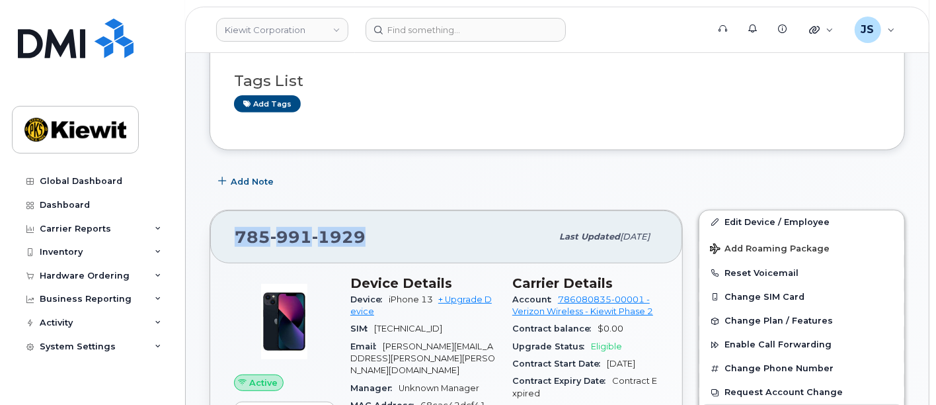
copy span "785 991 1929"
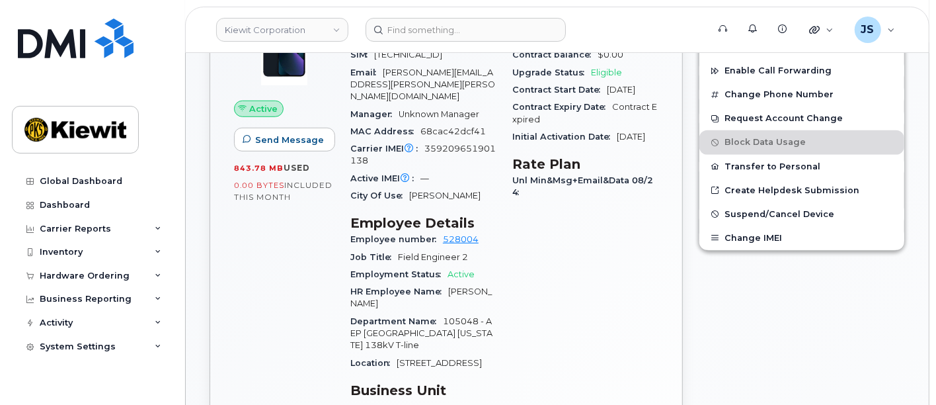
scroll to position [587, 0]
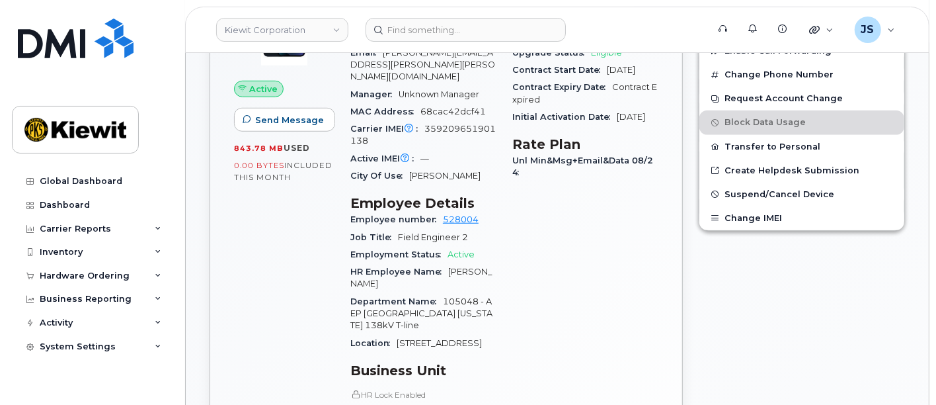
drag, startPoint x: 370, startPoint y: 270, endPoint x: 448, endPoint y: 256, distance: 78.6
click at [448, 263] on div "HR Employee Name Leah Clendaniel" at bounding box center [424, 278] width 146 height 30
copy span "Leah Clendaniel"
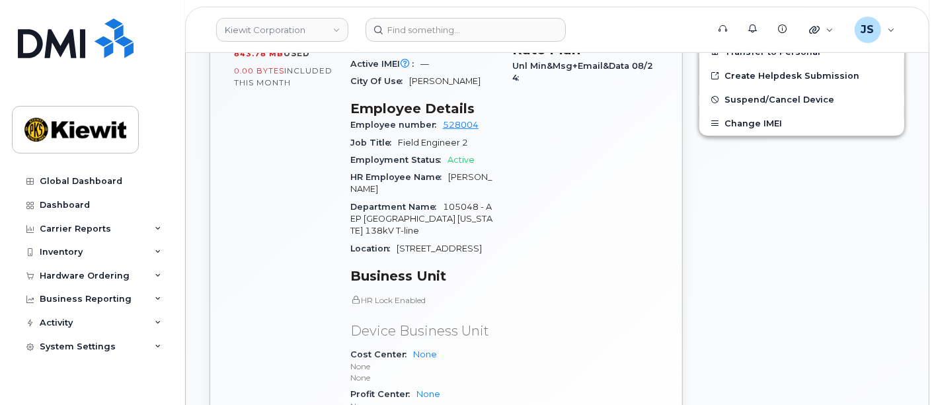
scroll to position [661, 0]
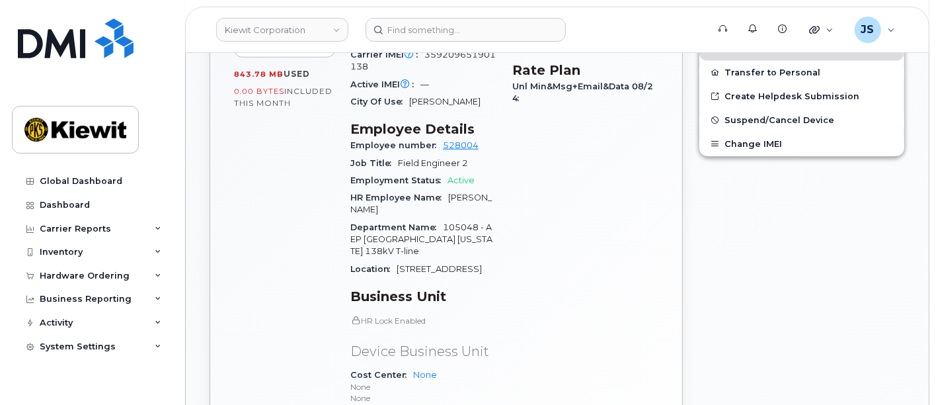
click at [463, 203] on div "HR Employee Name Leah Clendaniel" at bounding box center [424, 204] width 146 height 30
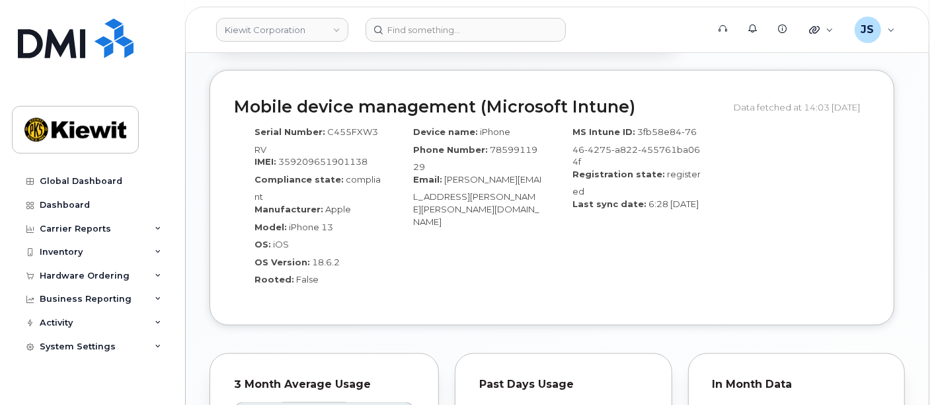
scroll to position [1175, 0]
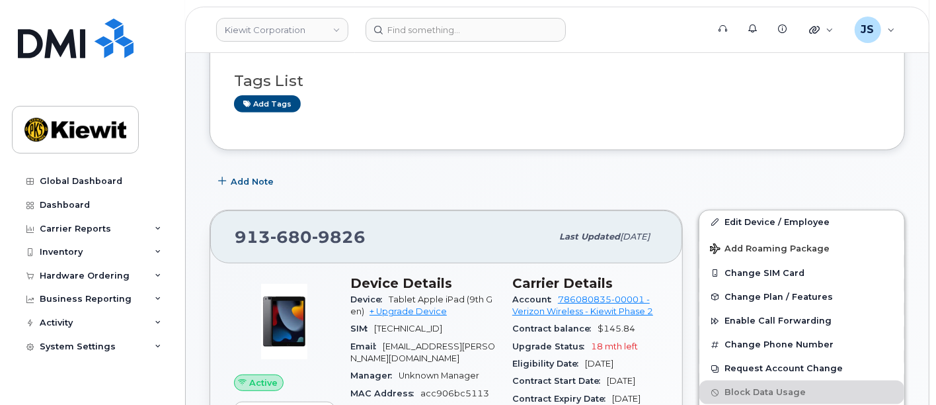
scroll to position [440, 0]
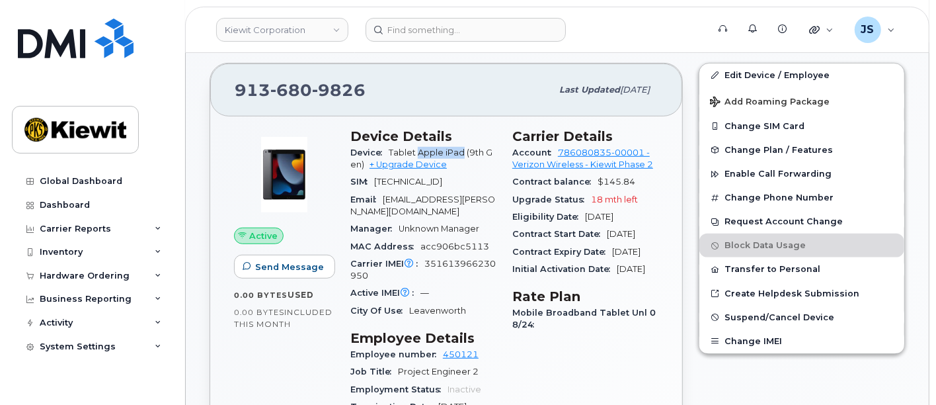
drag, startPoint x: 463, startPoint y: 150, endPoint x: 419, endPoint y: 151, distance: 43.7
click at [419, 151] on span "Tablet Apple iPad (9th Gen)" at bounding box center [422, 158] width 142 height 22
copy span "Apple iPad"
drag, startPoint x: 367, startPoint y: 87, endPoint x: 213, endPoint y: 85, distance: 154.1
click at [213, 85] on div "[PHONE_NUMBER] Last updated [DATE]" at bounding box center [446, 89] width 472 height 53
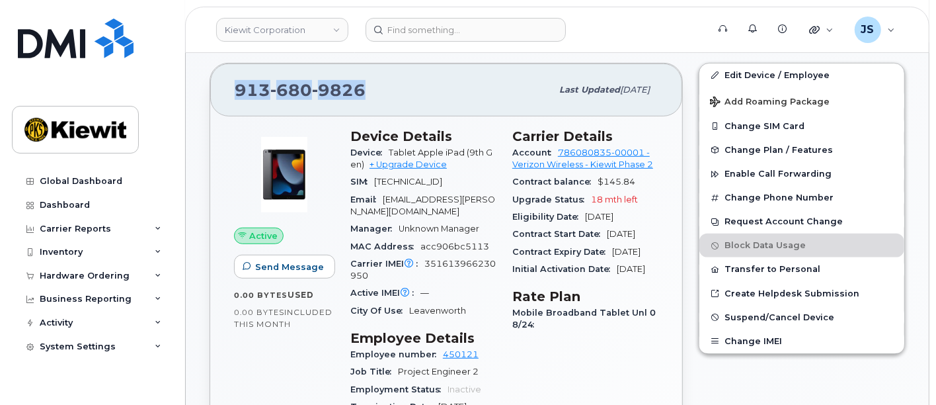
copy span "[PHONE_NUMBER]"
click at [421, 83] on div "[PHONE_NUMBER]" at bounding box center [393, 90] width 317 height 28
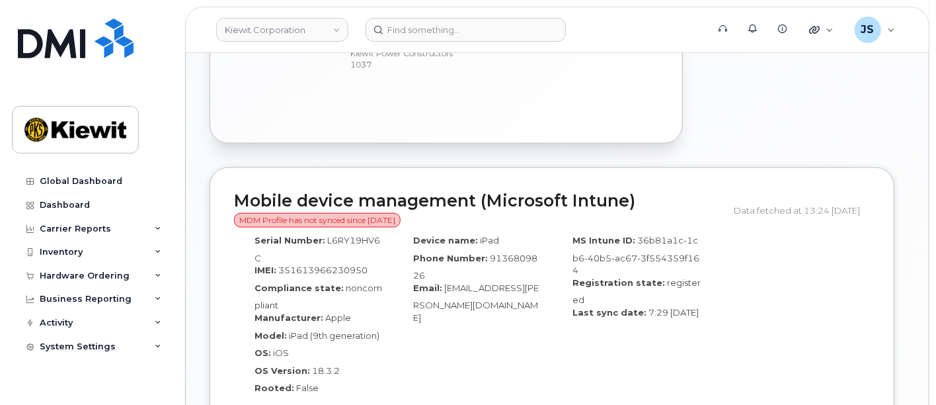
scroll to position [1175, 0]
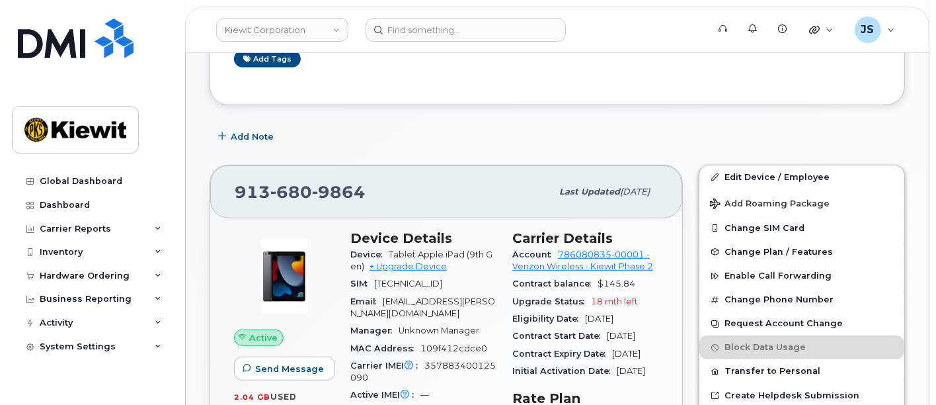
scroll to position [367, 0]
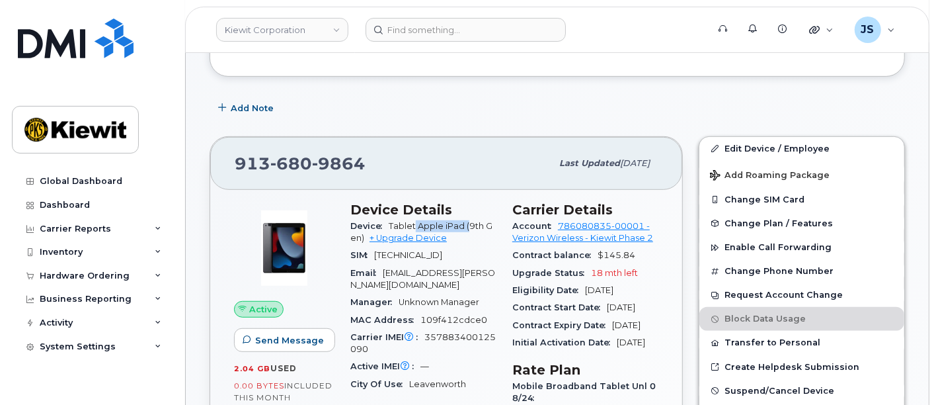
drag, startPoint x: 468, startPoint y: 222, endPoint x: 414, endPoint y: 223, distance: 53.6
click at [414, 223] on span "Tablet Apple iPad (9th Gen)" at bounding box center [422, 232] width 142 height 22
drag, startPoint x: 464, startPoint y: 224, endPoint x: 420, endPoint y: 224, distance: 44.3
click at [420, 224] on span "Tablet Apple iPad (9th Gen)" at bounding box center [422, 232] width 142 height 22
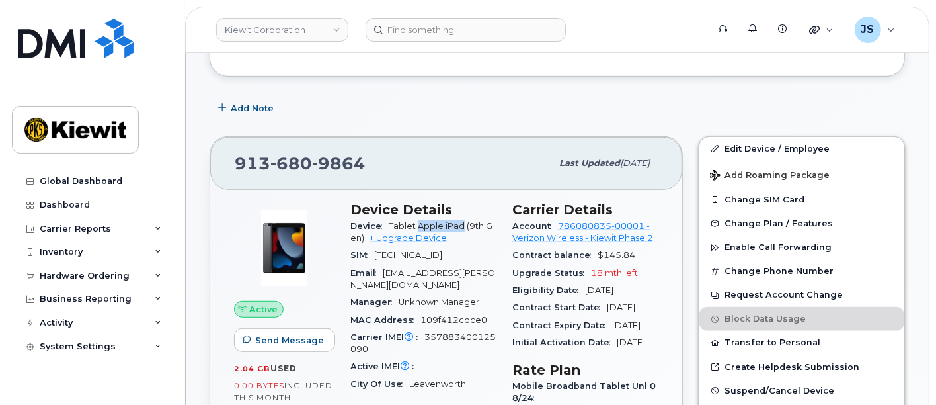
copy span "Apple iPad"
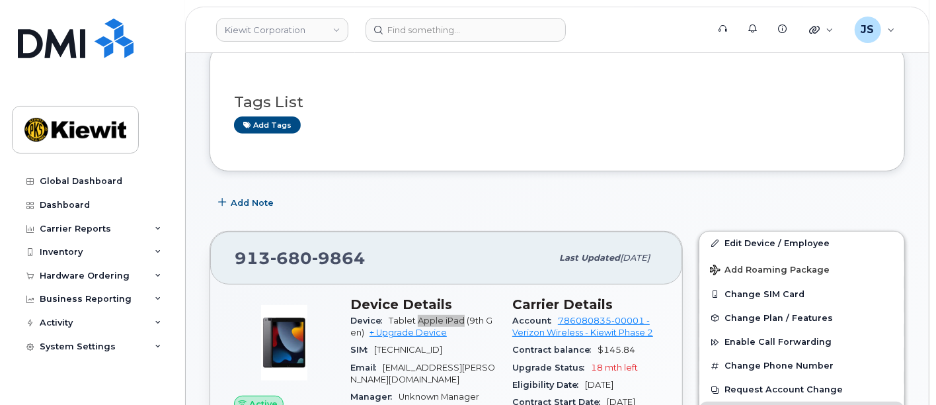
scroll to position [220, 0]
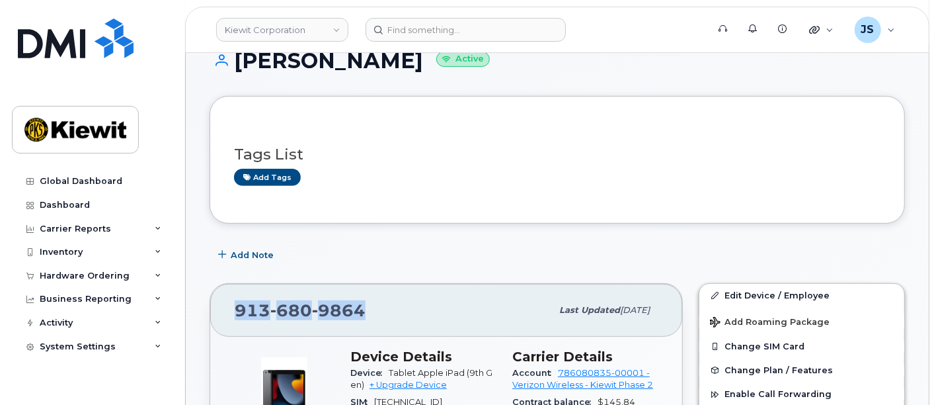
drag, startPoint x: 367, startPoint y: 307, endPoint x: 239, endPoint y: 301, distance: 127.8
click at [239, 301] on div "913 680 9864" at bounding box center [393, 310] width 317 height 28
copy span "913 680 9864"
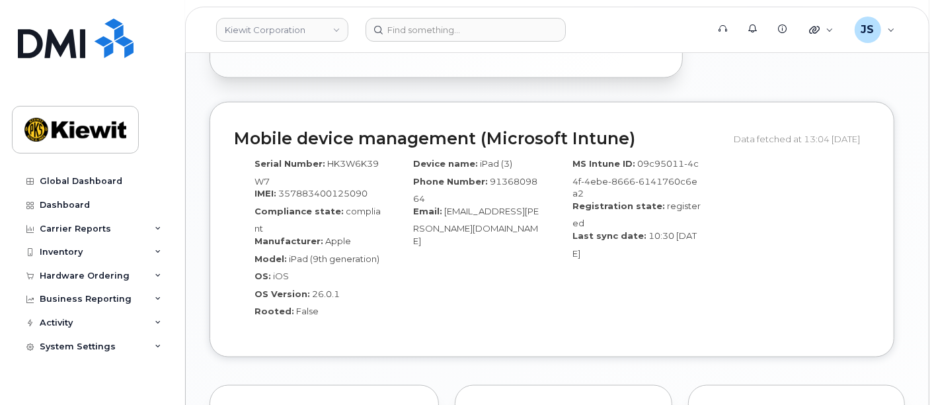
scroll to position [1175, 0]
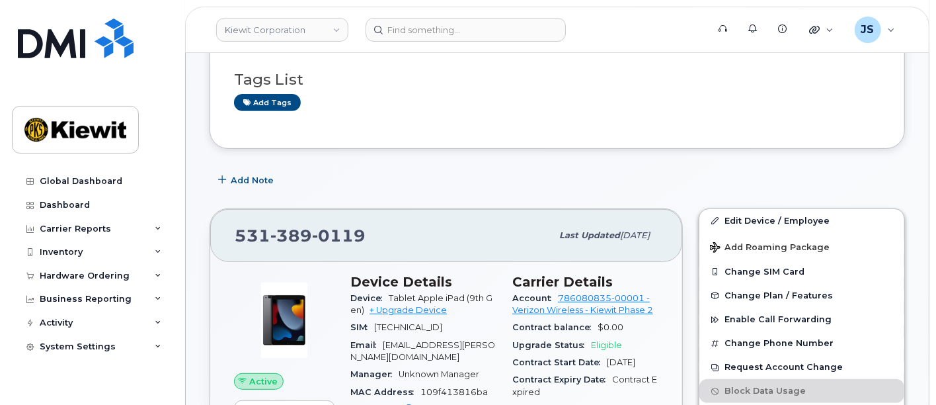
scroll to position [367, 0]
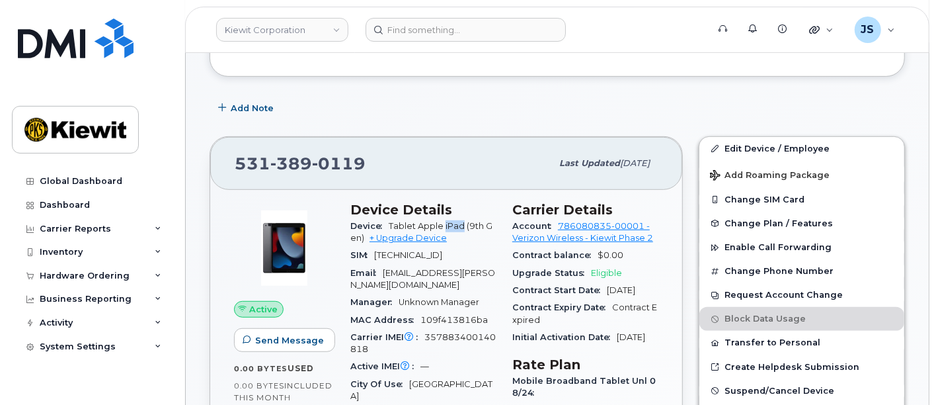
drag, startPoint x: 461, startPoint y: 225, endPoint x: 444, endPoint y: 224, distance: 16.5
click at [444, 224] on span "Tablet Apple iPad (9th Gen)" at bounding box center [422, 232] width 142 height 22
drag, startPoint x: 463, startPoint y: 222, endPoint x: 421, endPoint y: 224, distance: 42.4
click at [421, 224] on span "Tablet Apple iPad (9th Gen)" at bounding box center [422, 232] width 142 height 22
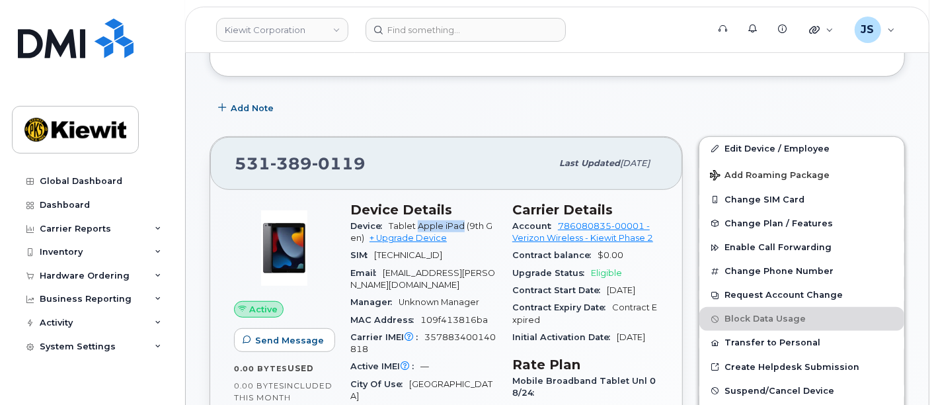
copy span "Apple iPad"
drag, startPoint x: 385, startPoint y: 161, endPoint x: 234, endPoint y: 167, distance: 150.9
click at [235, 167] on div "[PHONE_NUMBER]" at bounding box center [393, 163] width 317 height 28
copy span "[PHONE_NUMBER]"
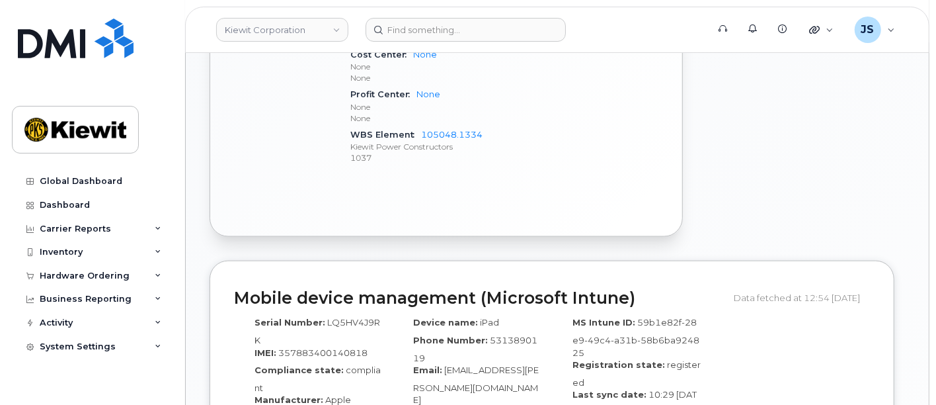
scroll to position [1102, 0]
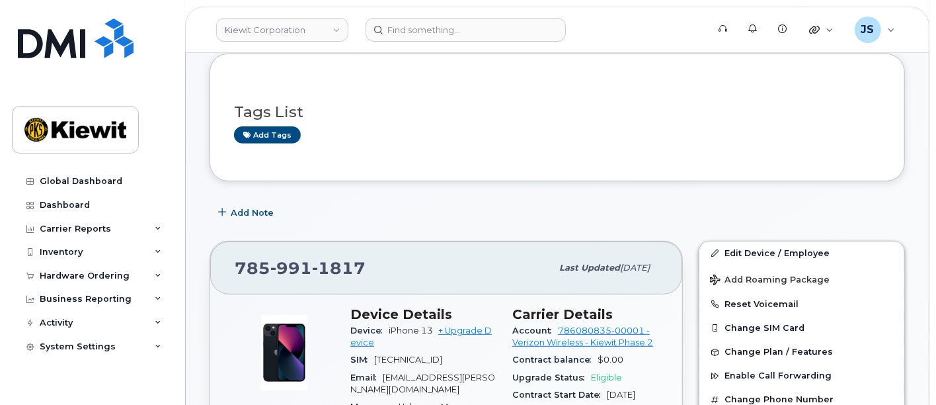
scroll to position [294, 0]
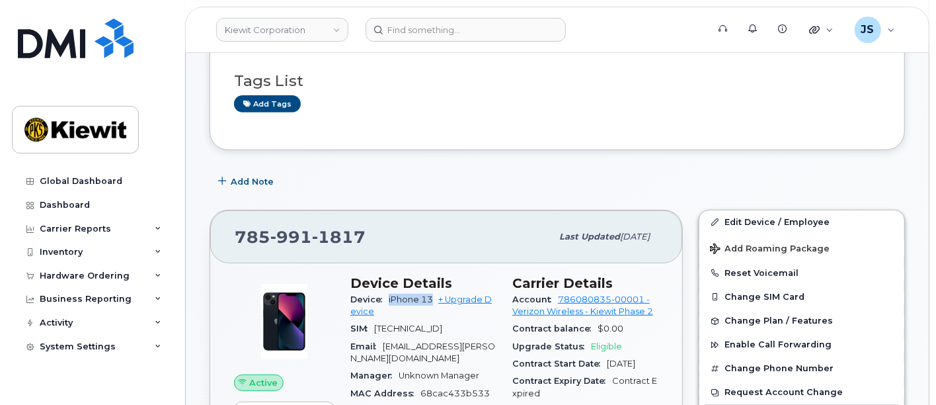
drag, startPoint x: 431, startPoint y: 299, endPoint x: 389, endPoint y: 302, distance: 42.4
click at [389, 302] on div "Device iPhone 13 + Upgrade Device" at bounding box center [424, 306] width 146 height 30
copy span "iPhone 13"
drag, startPoint x: 380, startPoint y: 236, endPoint x: 237, endPoint y: 236, distance: 143.5
click at [237, 236] on div "785 991 1817" at bounding box center [393, 237] width 317 height 28
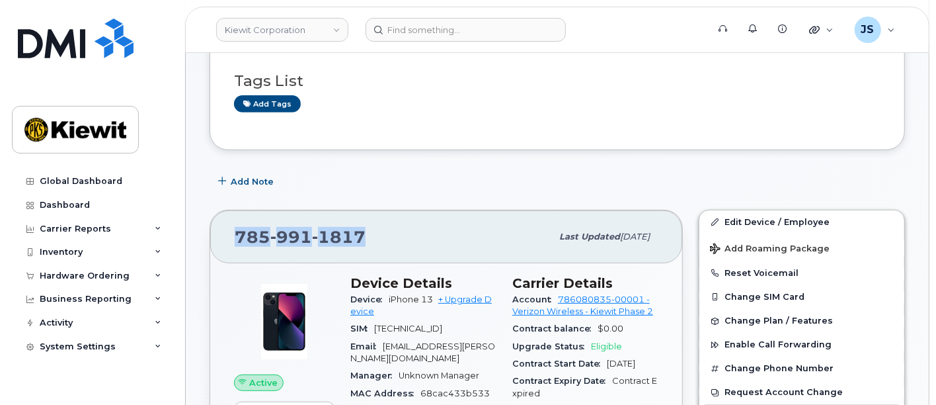
copy span "785 991 1817"
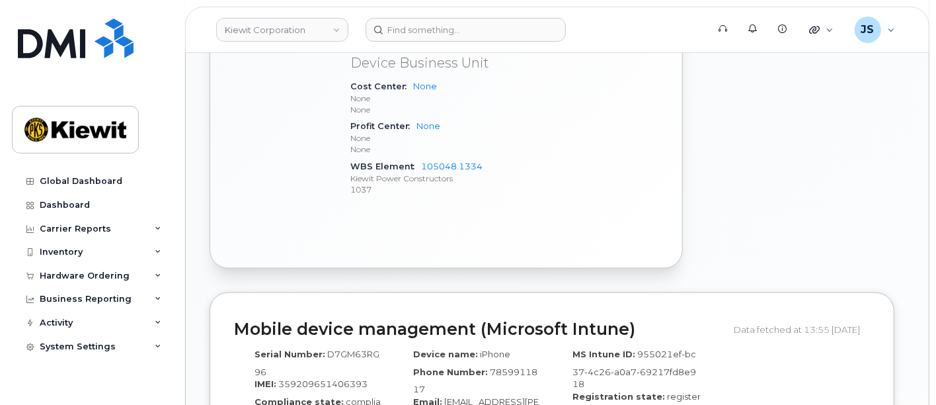
scroll to position [1175, 0]
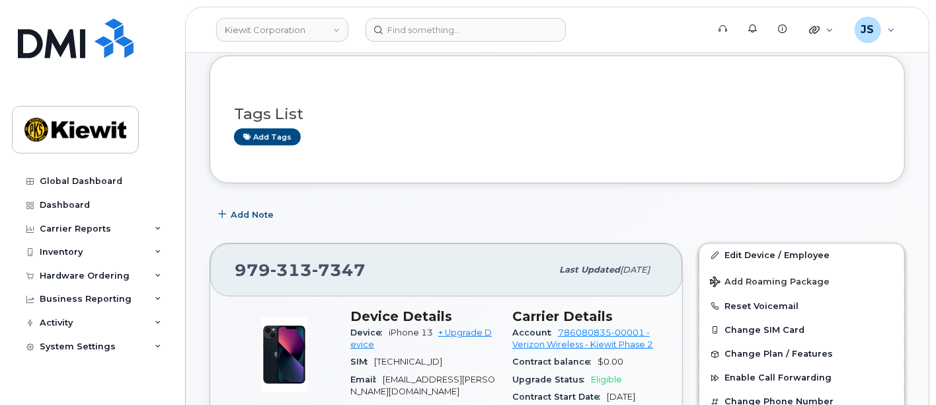
scroll to position [294, 0]
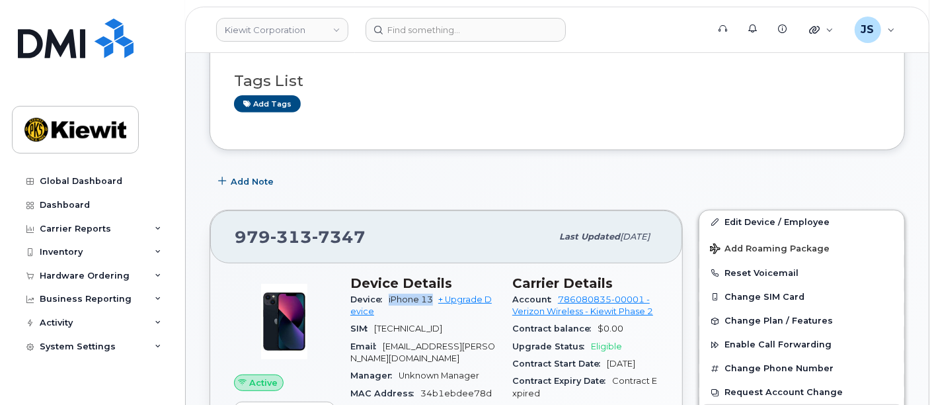
drag, startPoint x: 434, startPoint y: 299, endPoint x: 385, endPoint y: 298, distance: 48.9
click at [385, 298] on div "Device iPhone 13 + Upgrade Device" at bounding box center [424, 306] width 146 height 30
copy span "iPhone 13"
drag, startPoint x: 376, startPoint y: 234, endPoint x: 210, endPoint y: 239, distance: 166.1
click at [210, 239] on div "979 313 7347 Last updated Sep 06, 2025" at bounding box center [446, 236] width 472 height 53
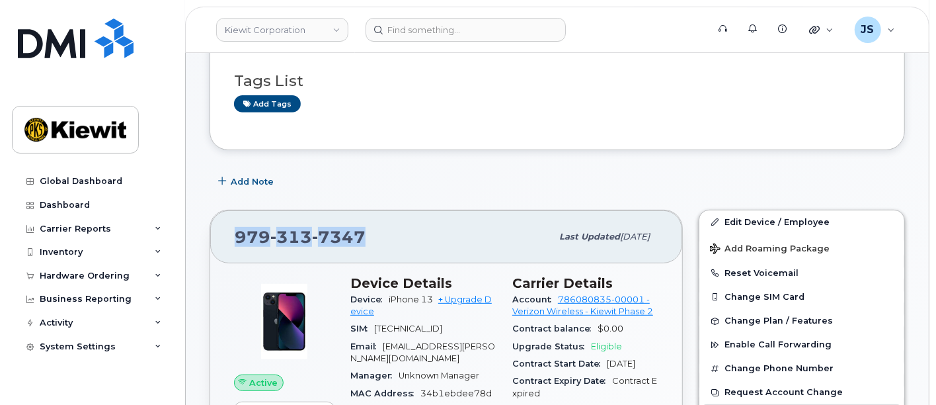
copy span "979 313 7347"
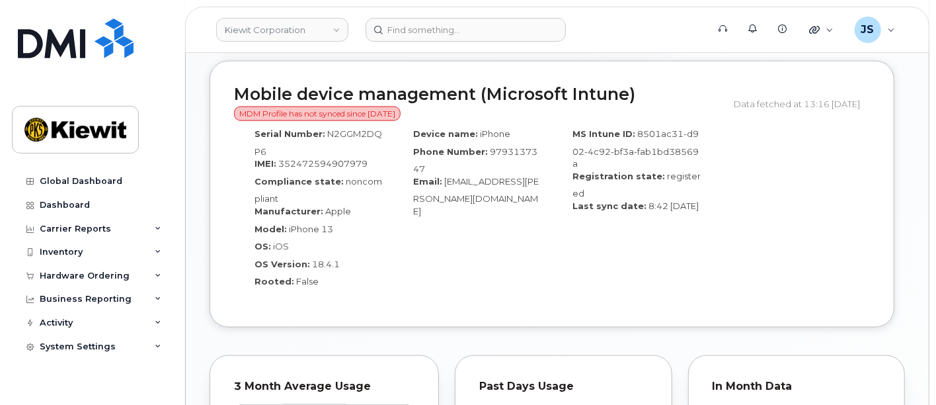
scroll to position [1175, 0]
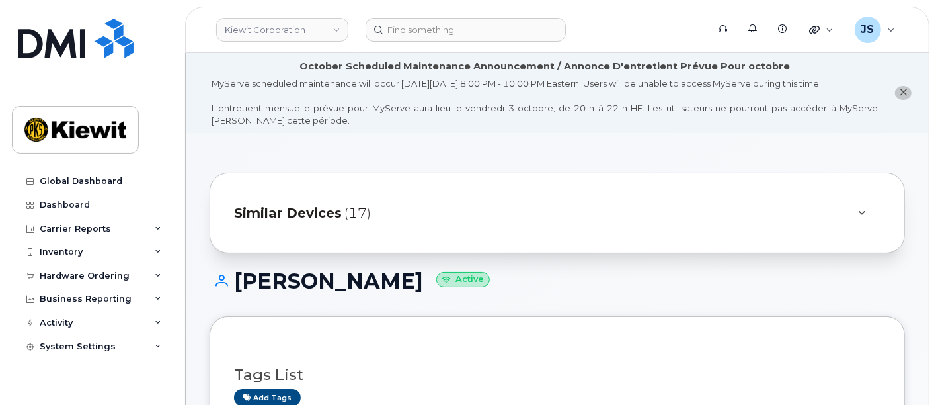
scroll to position [220, 0]
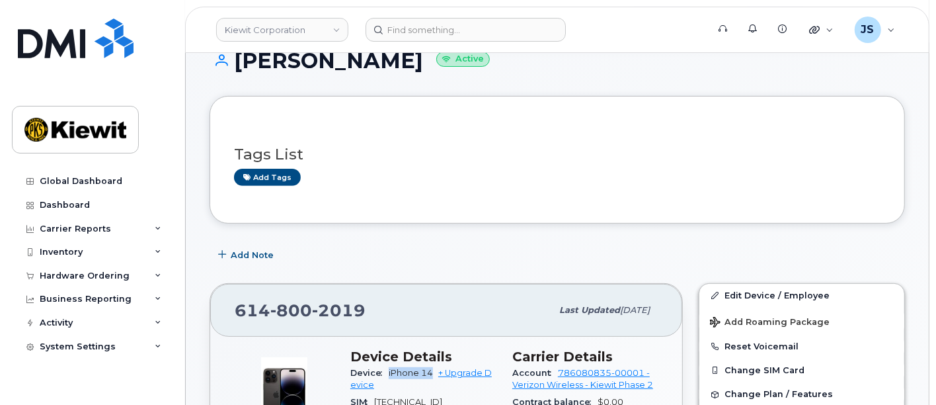
drag, startPoint x: 434, startPoint y: 371, endPoint x: 388, endPoint y: 373, distance: 47.0
click at [388, 373] on div "Device iPhone 14 + Upgrade Device" at bounding box center [424, 379] width 146 height 30
copy span "iPhone 14"
drag, startPoint x: 374, startPoint y: 311, endPoint x: 238, endPoint y: 302, distance: 136.5
click at [238, 302] on div "[PHONE_NUMBER]" at bounding box center [393, 310] width 317 height 28
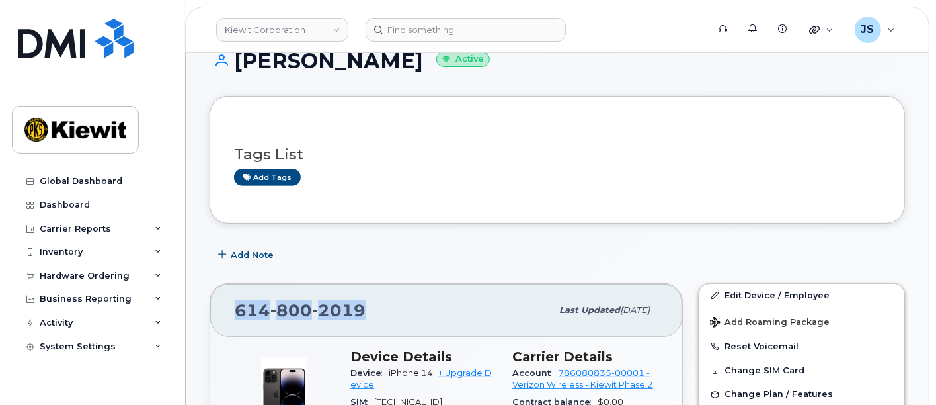
copy span "[PHONE_NUMBER]"
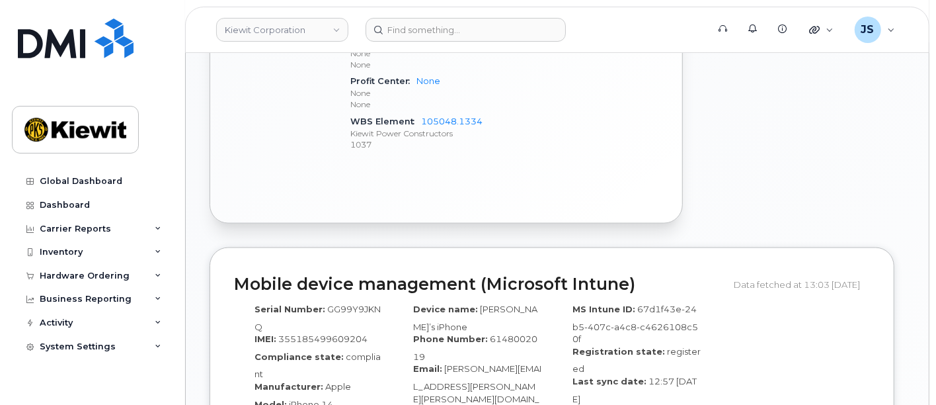
scroll to position [1102, 0]
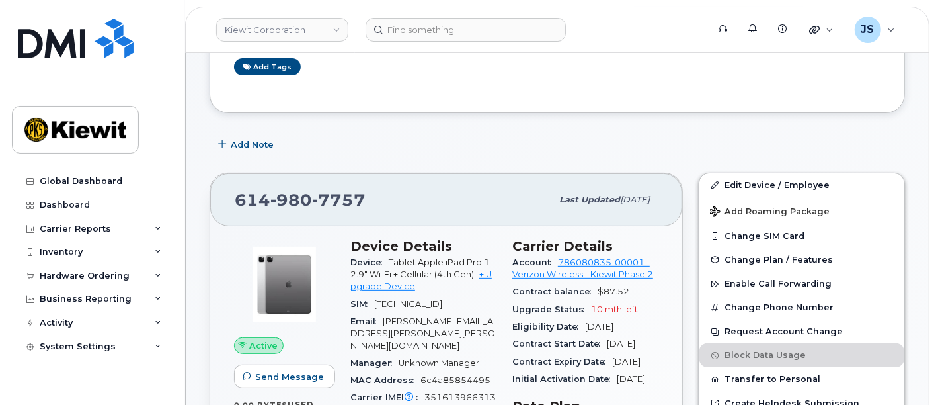
scroll to position [220, 0]
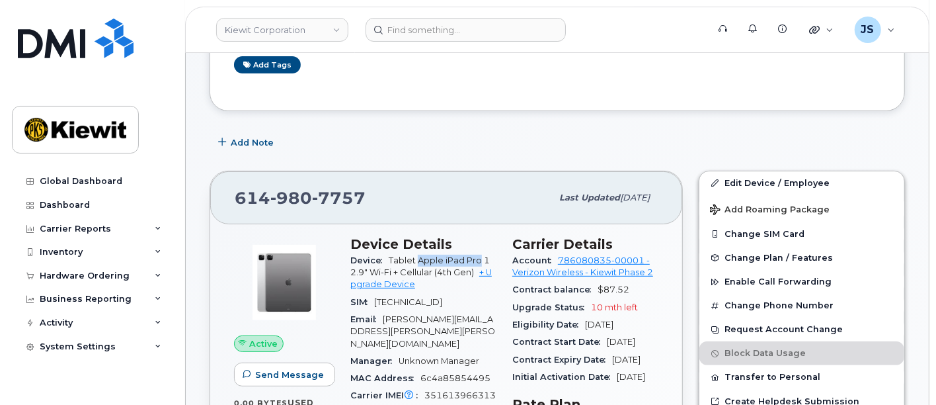
drag, startPoint x: 479, startPoint y: 259, endPoint x: 418, endPoint y: 256, distance: 61.6
click at [418, 256] on span "Tablet Apple iPad Pro 12.9" Wi-Fi + Cellular (4th Gen)" at bounding box center [421, 266] width 140 height 22
copy span "Apple iPad Pro"
drag, startPoint x: 362, startPoint y: 190, endPoint x: 216, endPoint y: 192, distance: 146.2
click at [216, 192] on div "614 980 7757 Last updated Sep 06, 2025" at bounding box center [446, 197] width 472 height 53
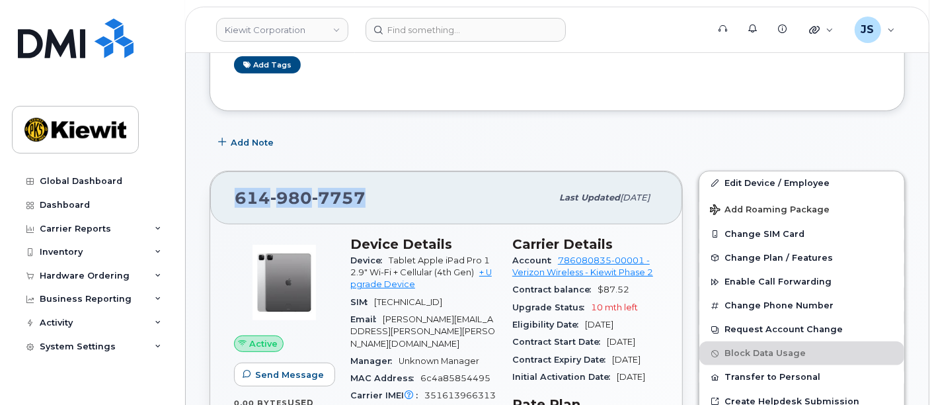
copy span "614 980 7757"
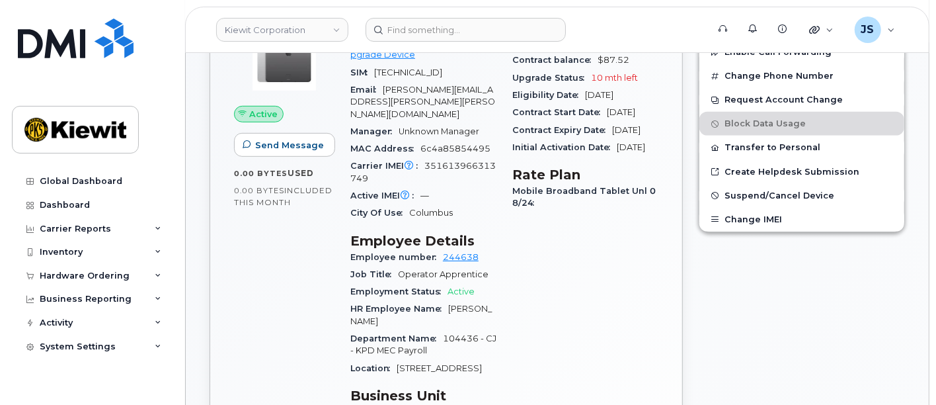
scroll to position [514, 0]
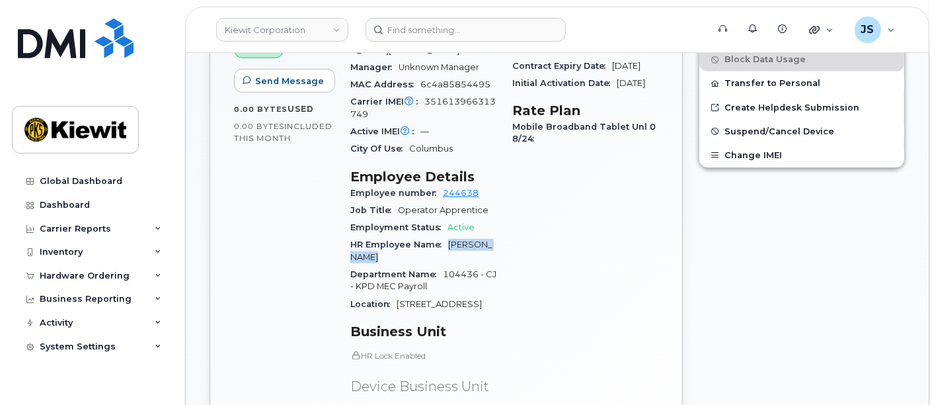
drag, startPoint x: 358, startPoint y: 243, endPoint x: 444, endPoint y: 225, distance: 88.5
click at [444, 236] on div "HR Employee Name Nicolas Ingle" at bounding box center [424, 251] width 146 height 30
copy span "Nicolas Ingle"
drag, startPoint x: 483, startPoint y: 178, endPoint x: 440, endPoint y: 177, distance: 43.7
click at [440, 185] on div "Employee number 244638" at bounding box center [424, 193] width 146 height 17
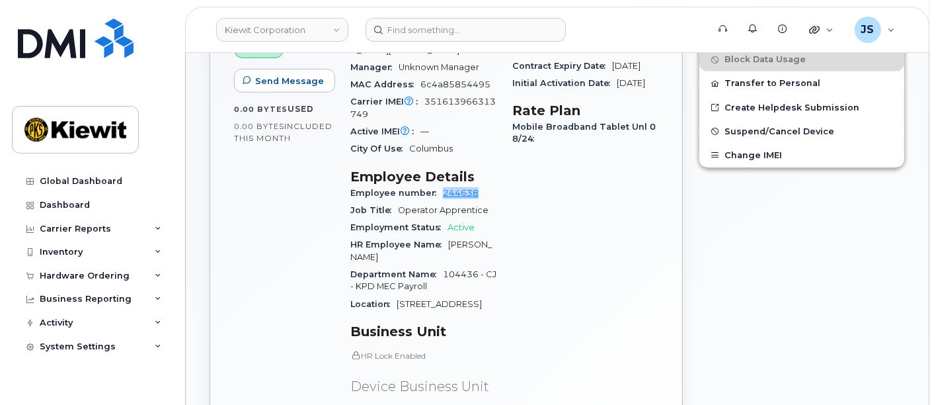
copy link "244638"
click at [536, 214] on div "Carrier Details Account 786080835-00001 - Verizon Wireless - Kiewit Phase 2 Con…" at bounding box center [586, 237] width 162 height 605
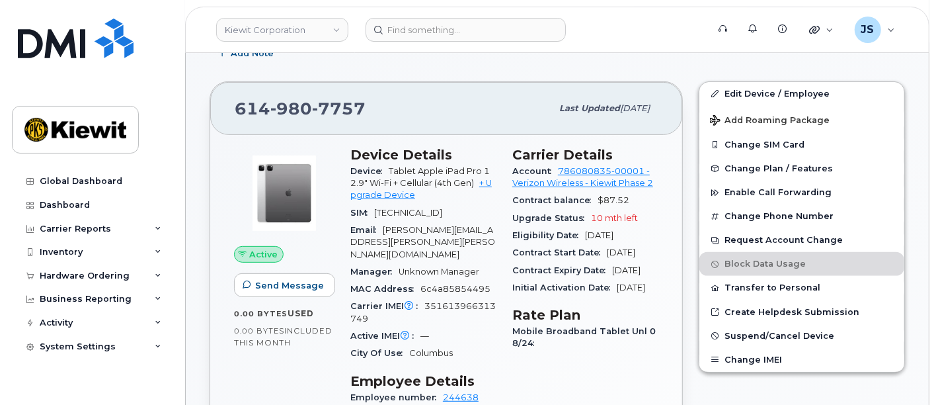
scroll to position [147, 0]
